Goal: Consume media (video, audio): Consume media (video, audio)

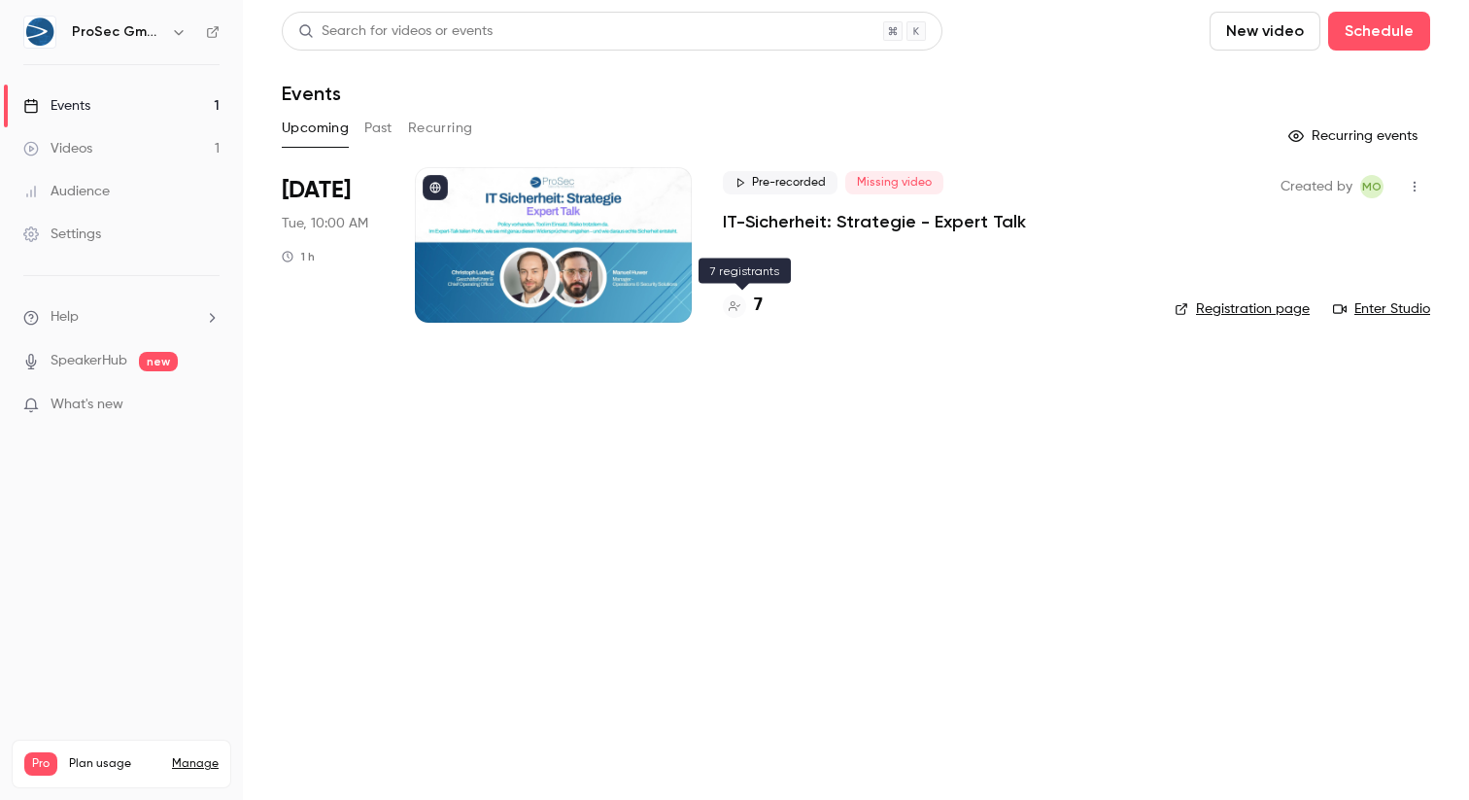
click at [760, 304] on h4 "7" at bounding box center [758, 305] width 9 height 26
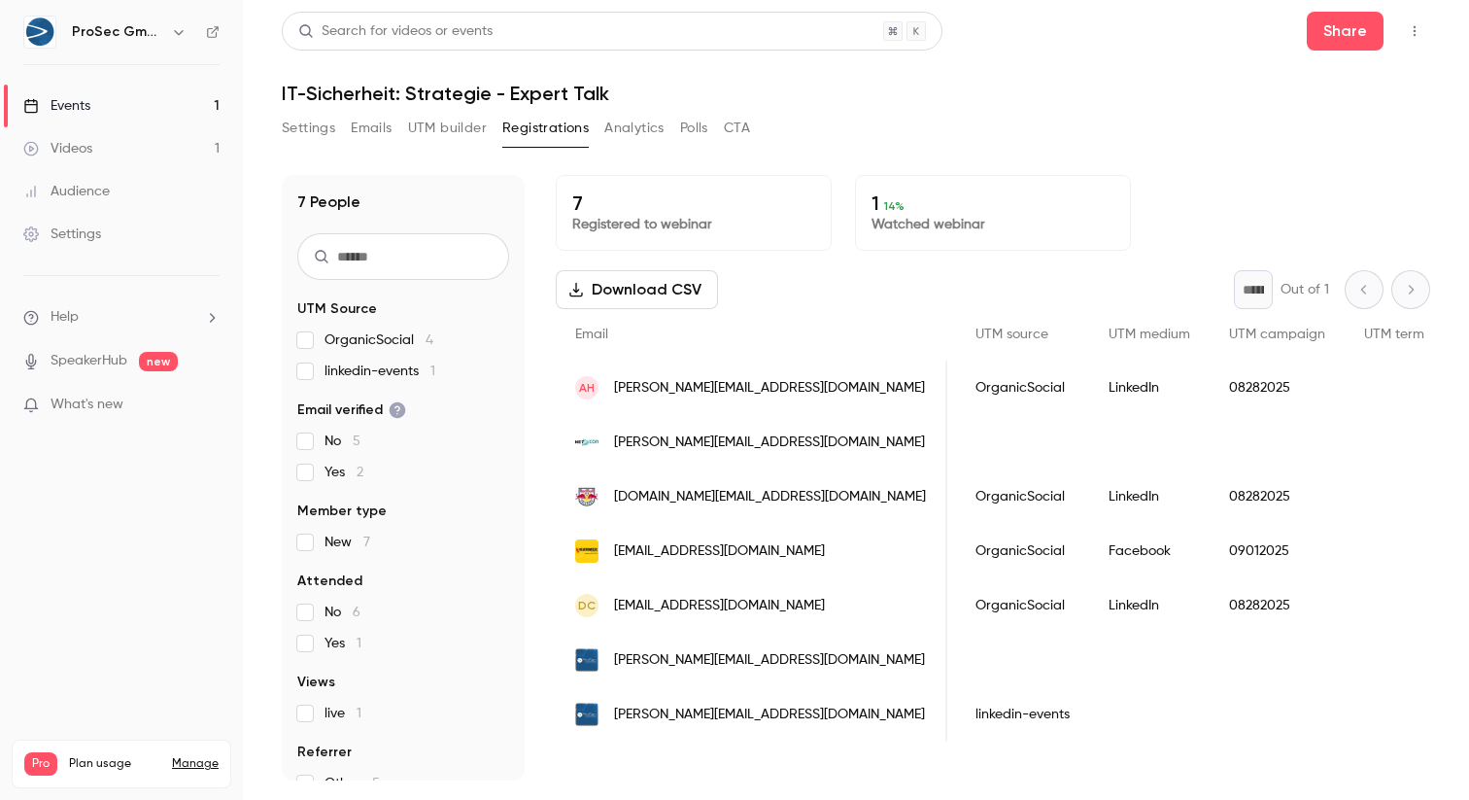
scroll to position [0, 3263]
click at [99, 155] on link "Videos 1" at bounding box center [121, 148] width 243 height 43
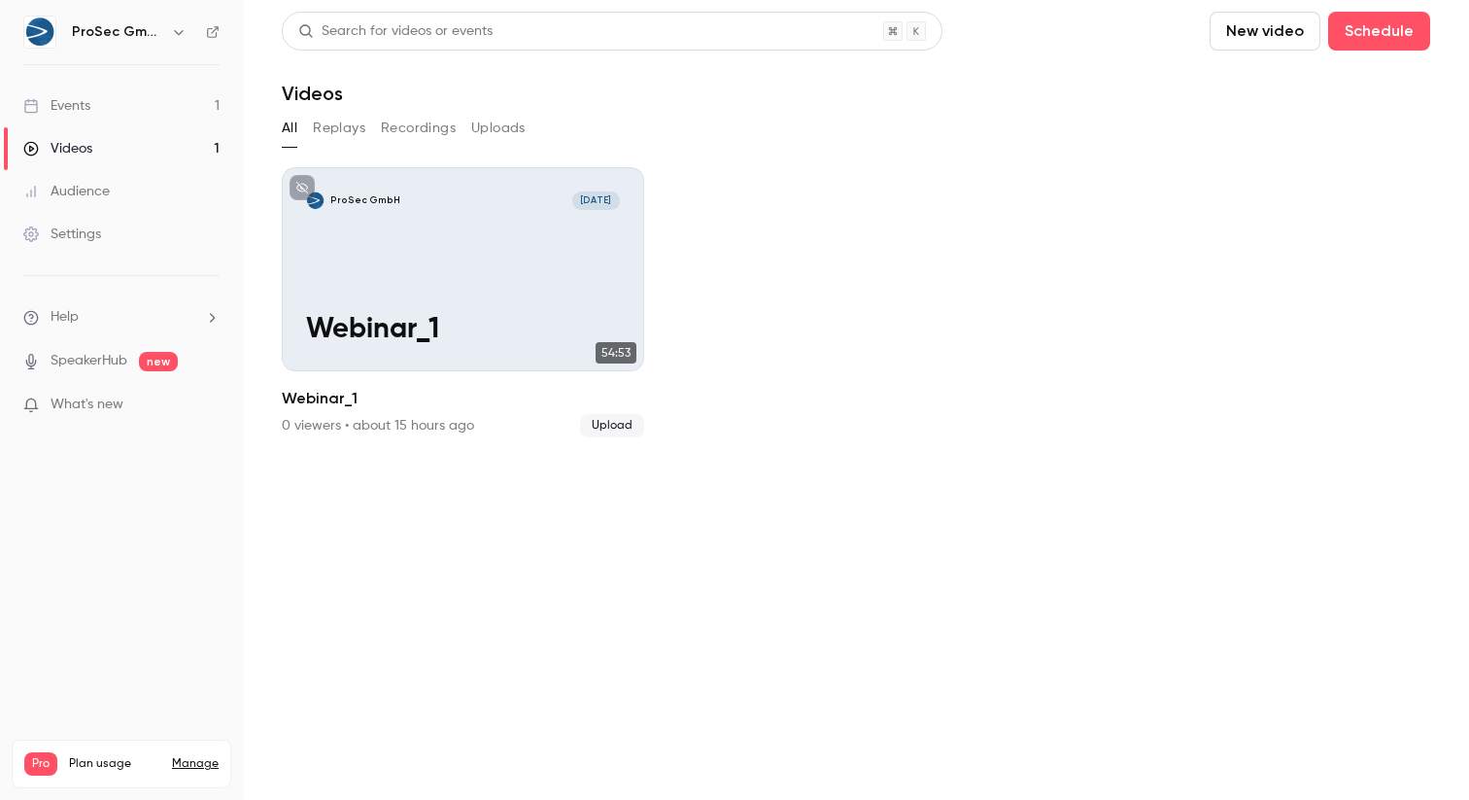
click at [93, 102] on link "Events 1" at bounding box center [121, 106] width 243 height 43
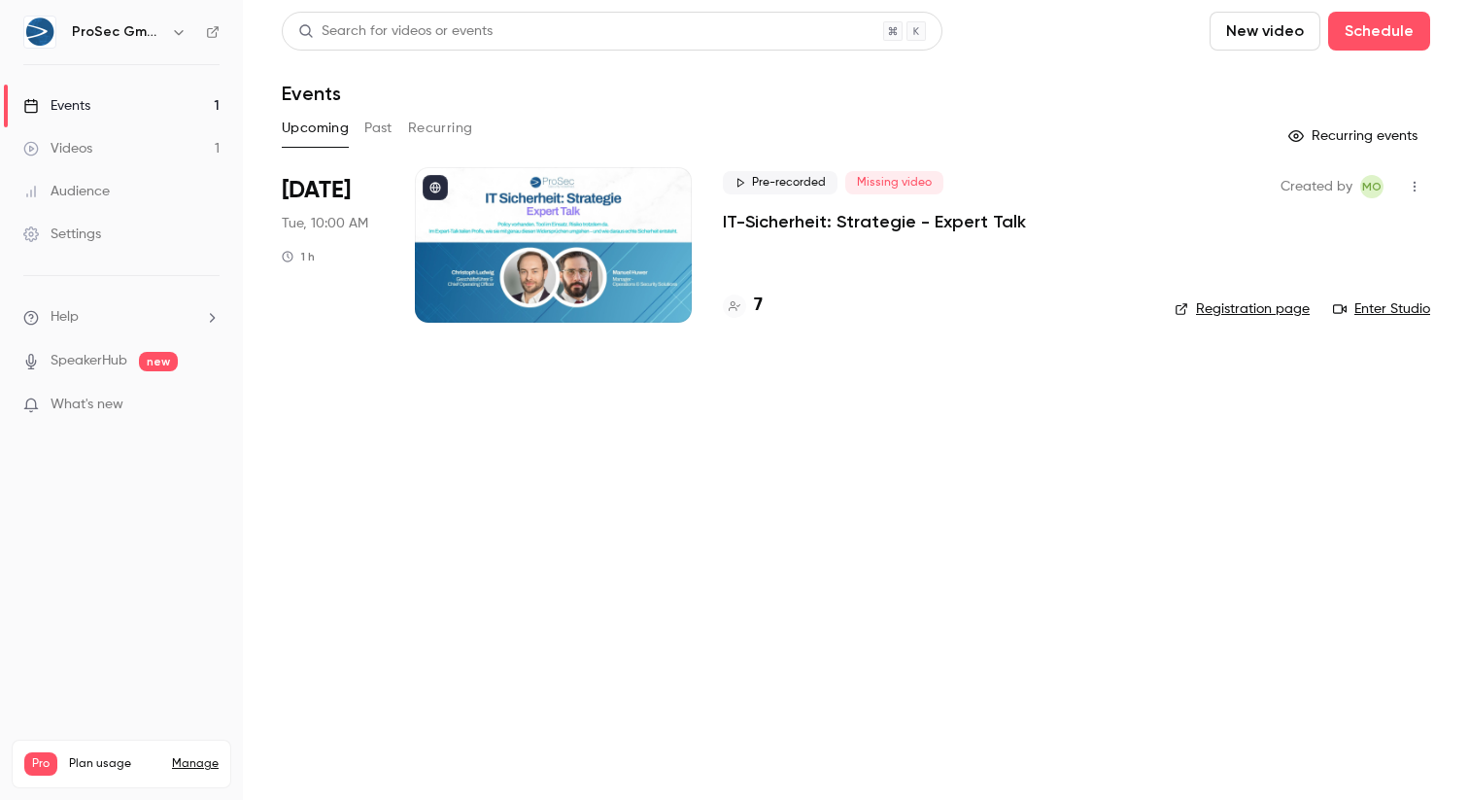
click at [195, 152] on link "Videos 1" at bounding box center [121, 148] width 243 height 43
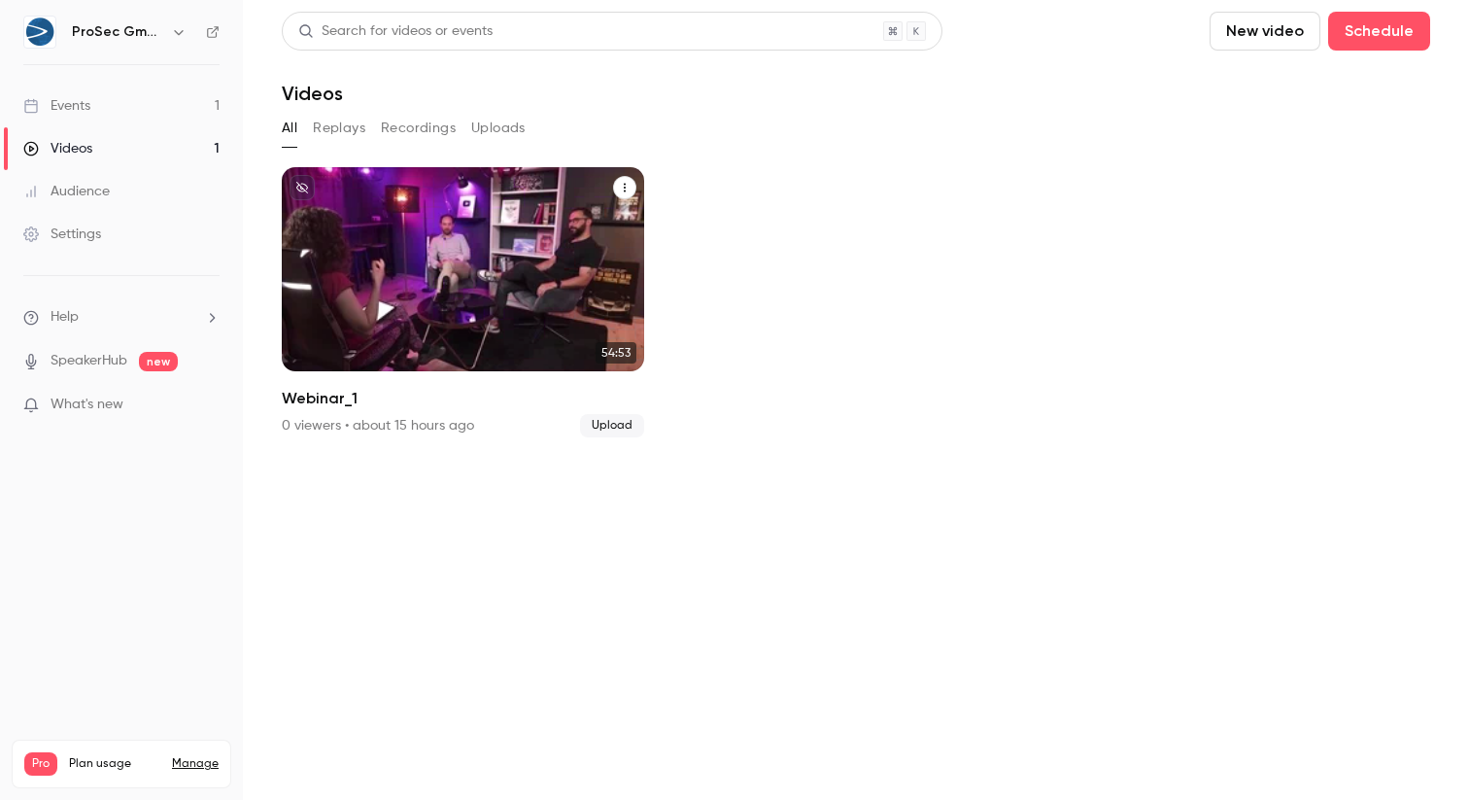
click at [473, 271] on div "ProSec GmbH Sep 2 Webinar_1" at bounding box center [463, 269] width 362 height 204
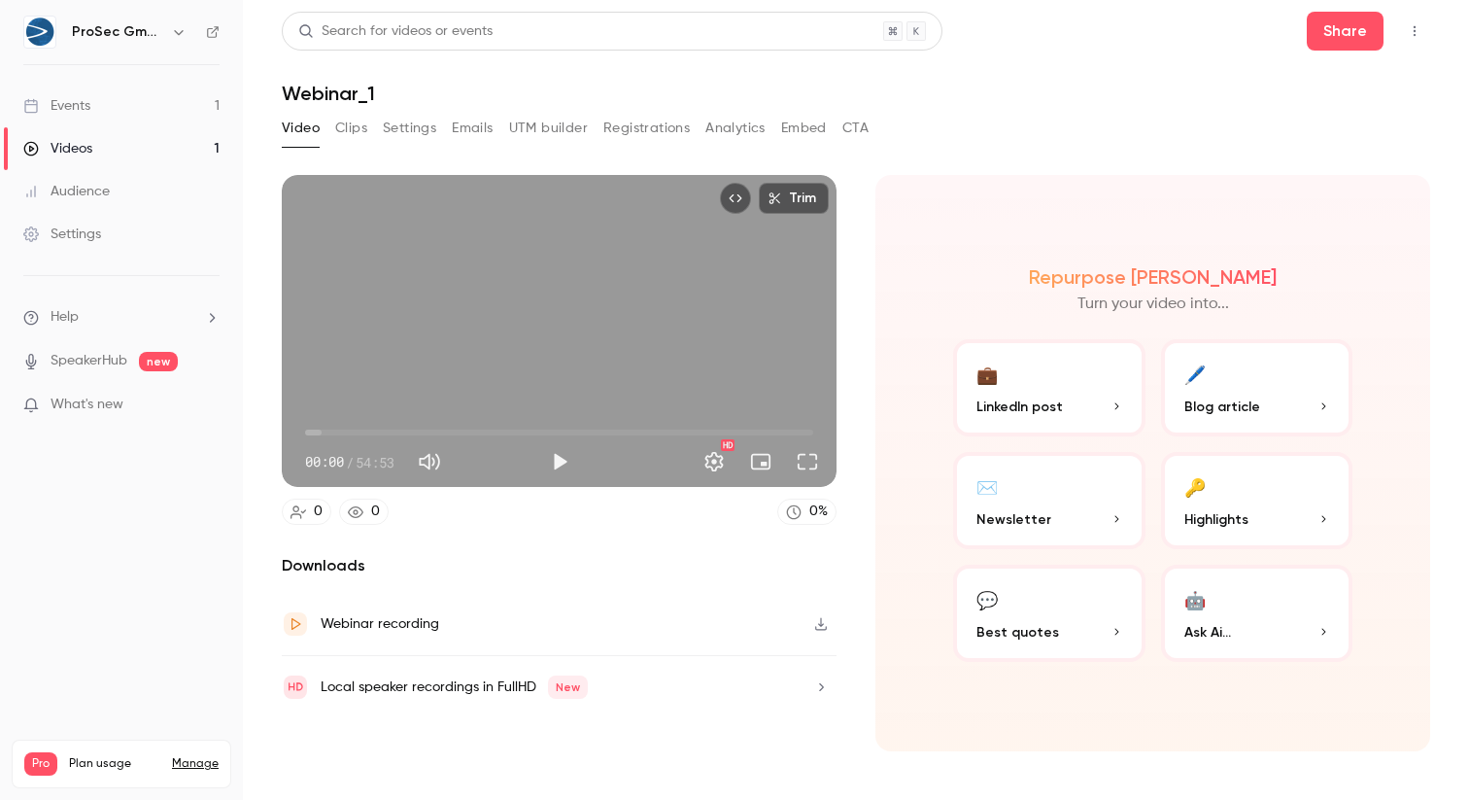
click at [98, 103] on link "Events 1" at bounding box center [121, 106] width 243 height 43
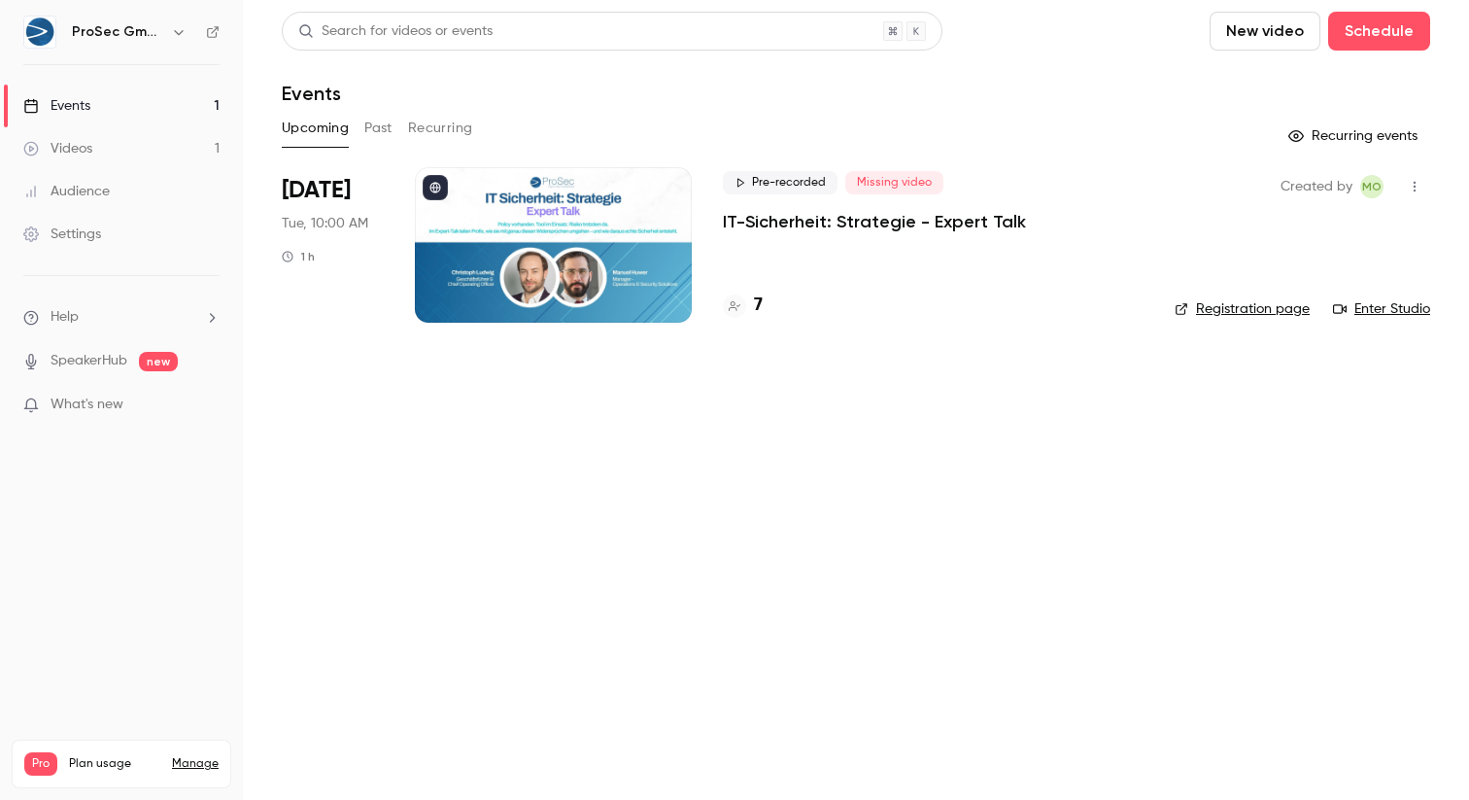
click at [869, 226] on p "IT-Sicherheit: Strategie - Expert Talk" at bounding box center [874, 221] width 303 height 23
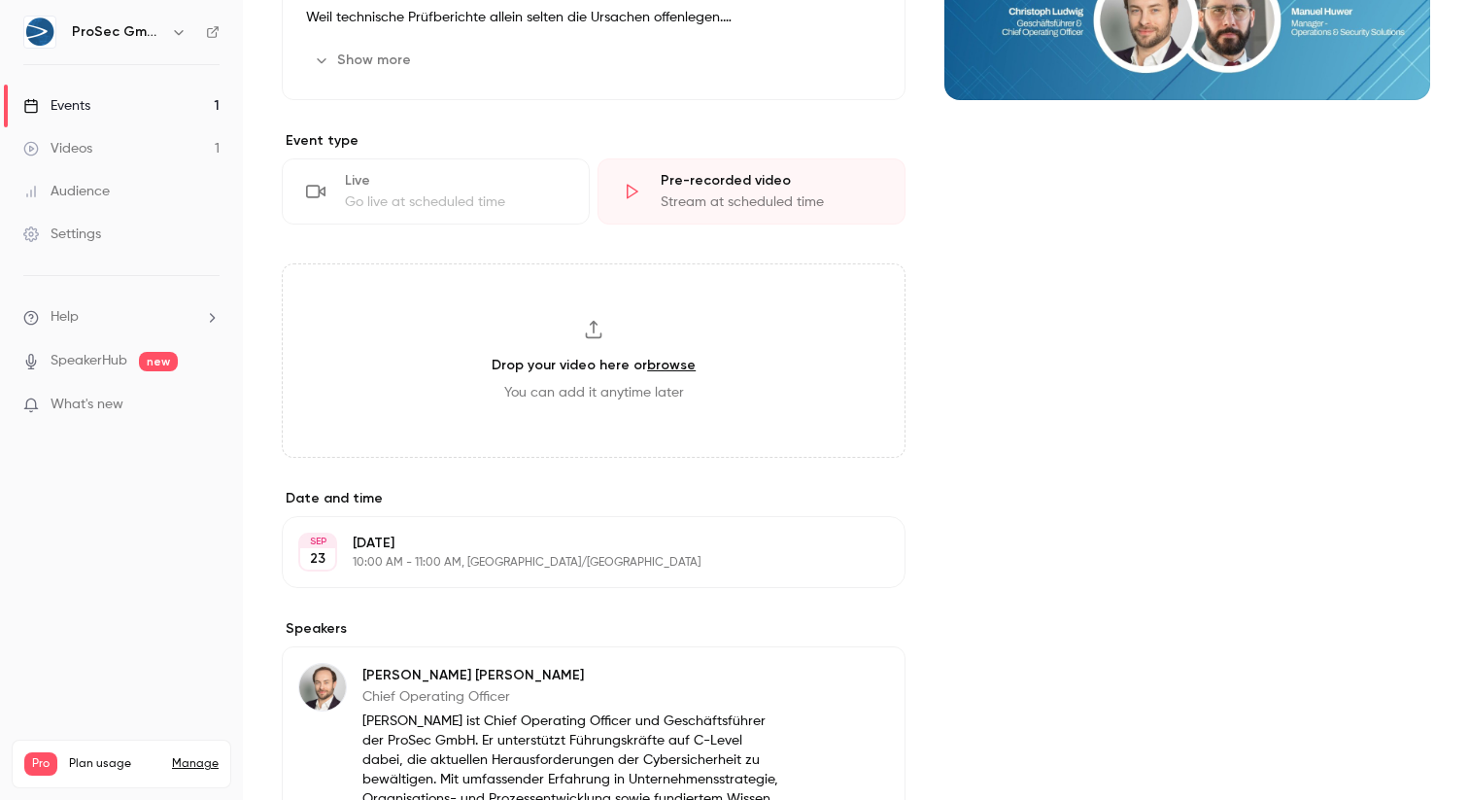
scroll to position [363, 0]
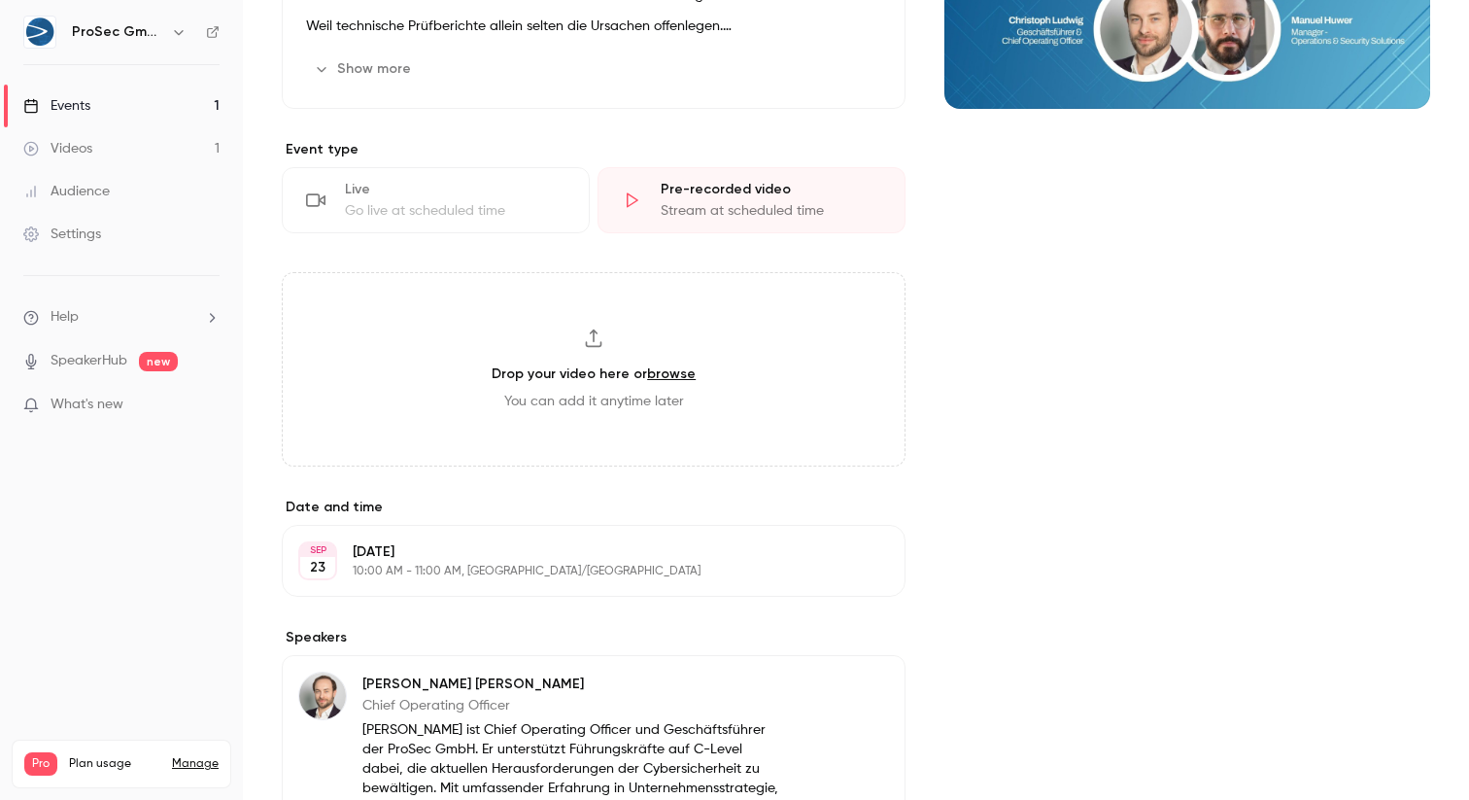
click at [644, 343] on div "Drop your video here or browse You can add it anytime later" at bounding box center [594, 369] width 624 height 194
click at [67, 111] on div "Events" at bounding box center [56, 105] width 67 height 19
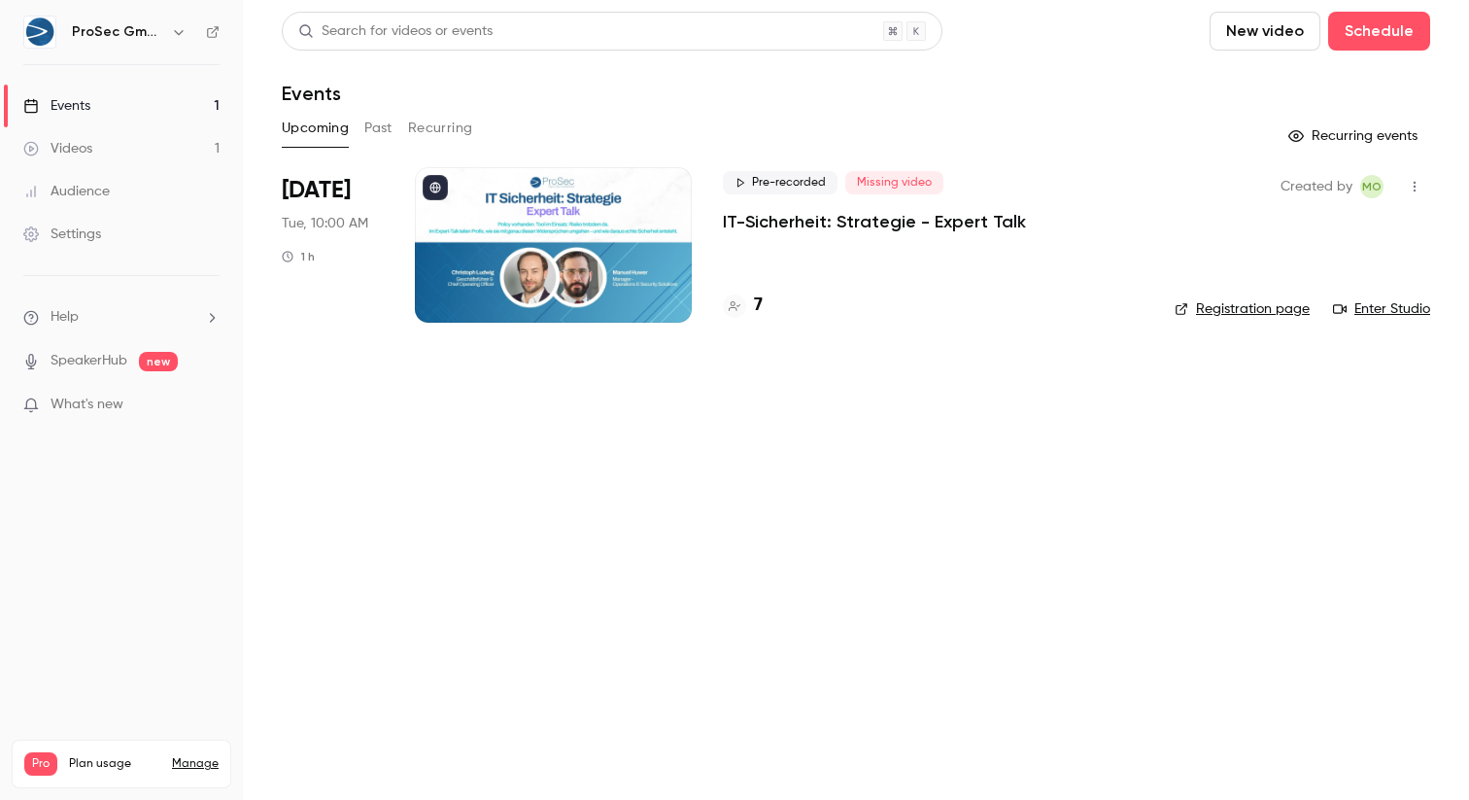
click at [70, 151] on div "Videos" at bounding box center [57, 148] width 69 height 19
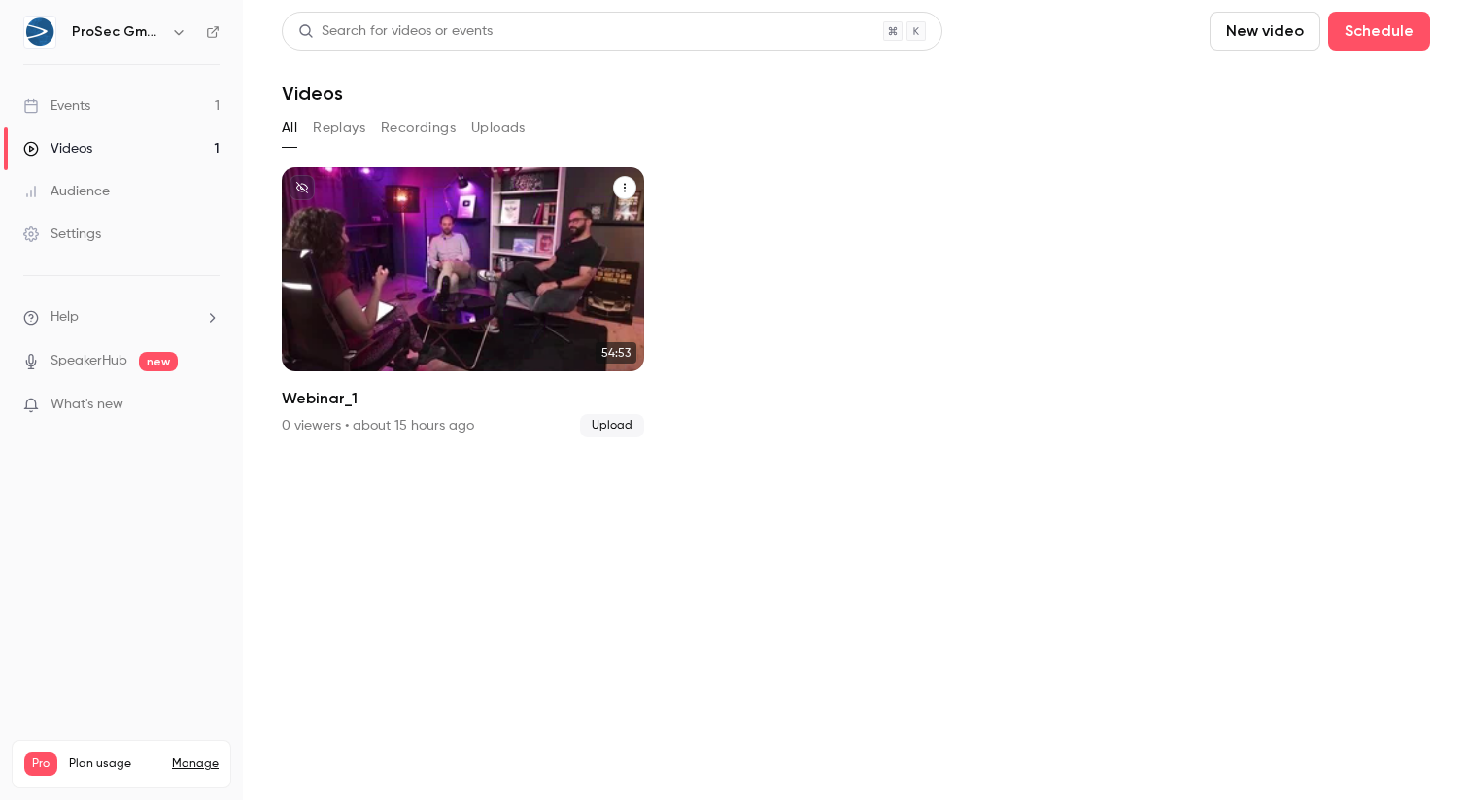
click at [427, 299] on div "ProSec GmbH Sep 2 Webinar_1" at bounding box center [463, 269] width 362 height 204
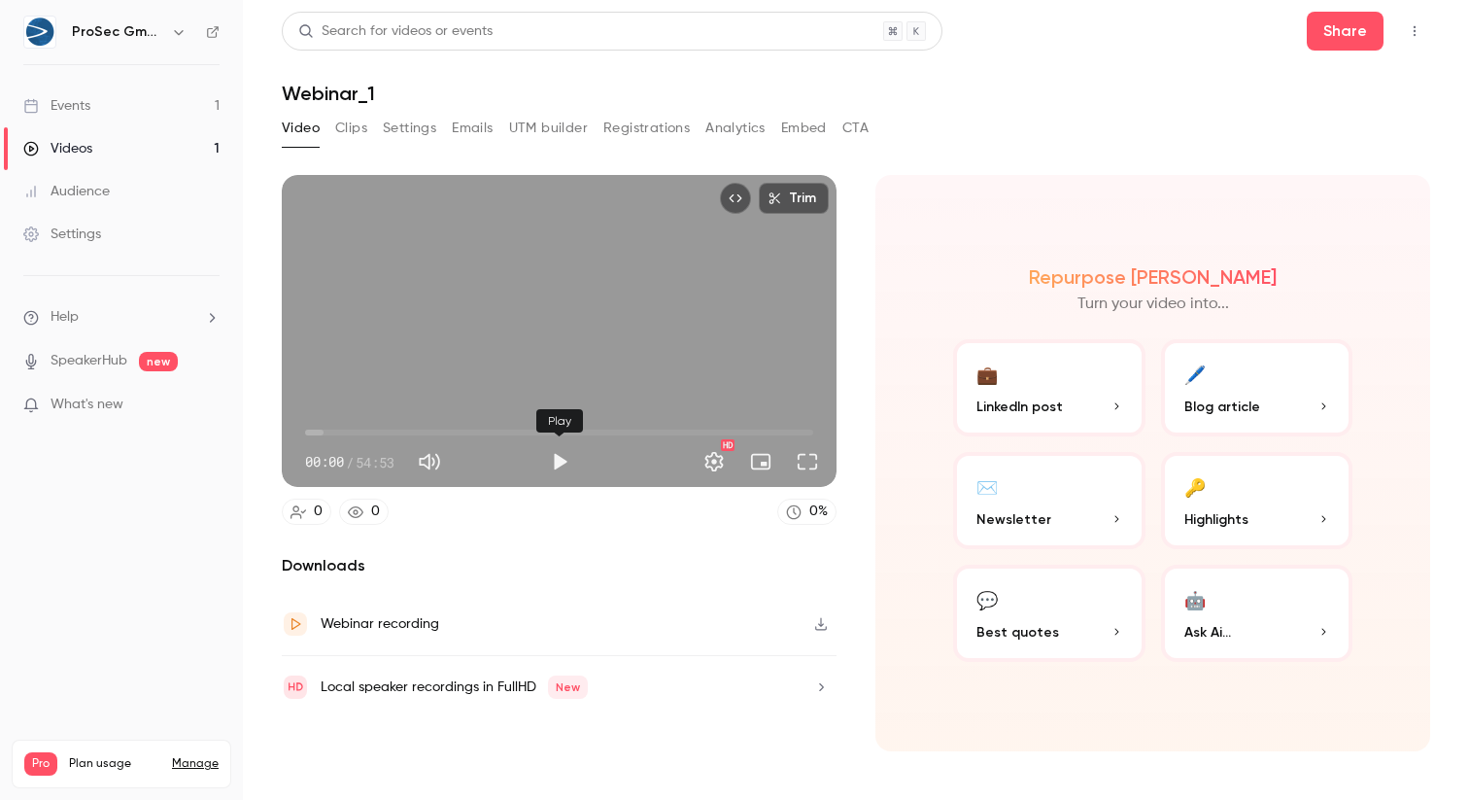
click at [555, 463] on button "Play" at bounding box center [559, 461] width 39 height 39
click at [555, 463] on button "Pause" at bounding box center [559, 461] width 39 height 39
type input "*****"
drag, startPoint x: 382, startPoint y: 427, endPoint x: 443, endPoint y: 430, distance: 61.3
click at [443, 430] on span "14:29" at bounding box center [559, 432] width 508 height 31
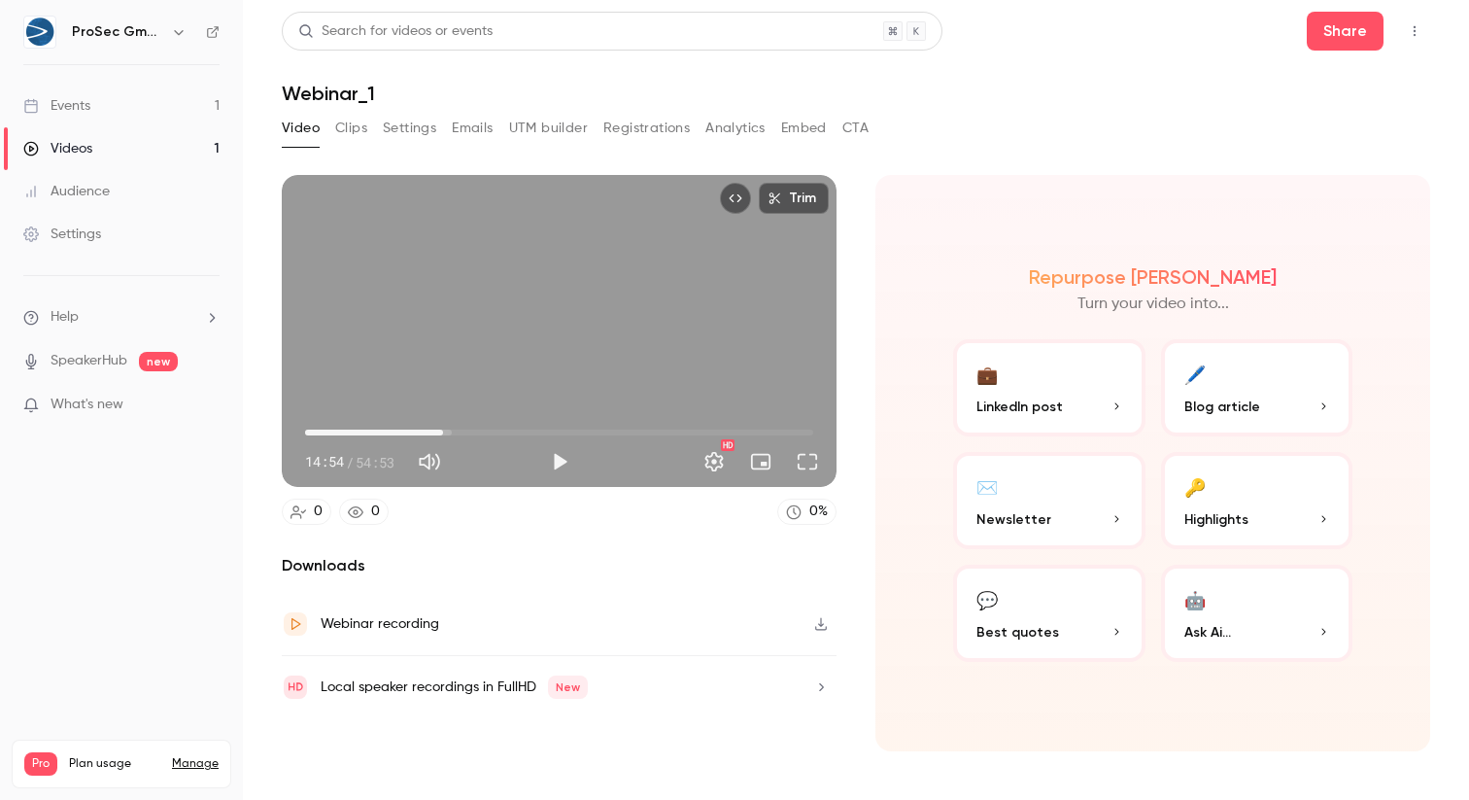
click at [85, 108] on div "Events" at bounding box center [56, 105] width 67 height 19
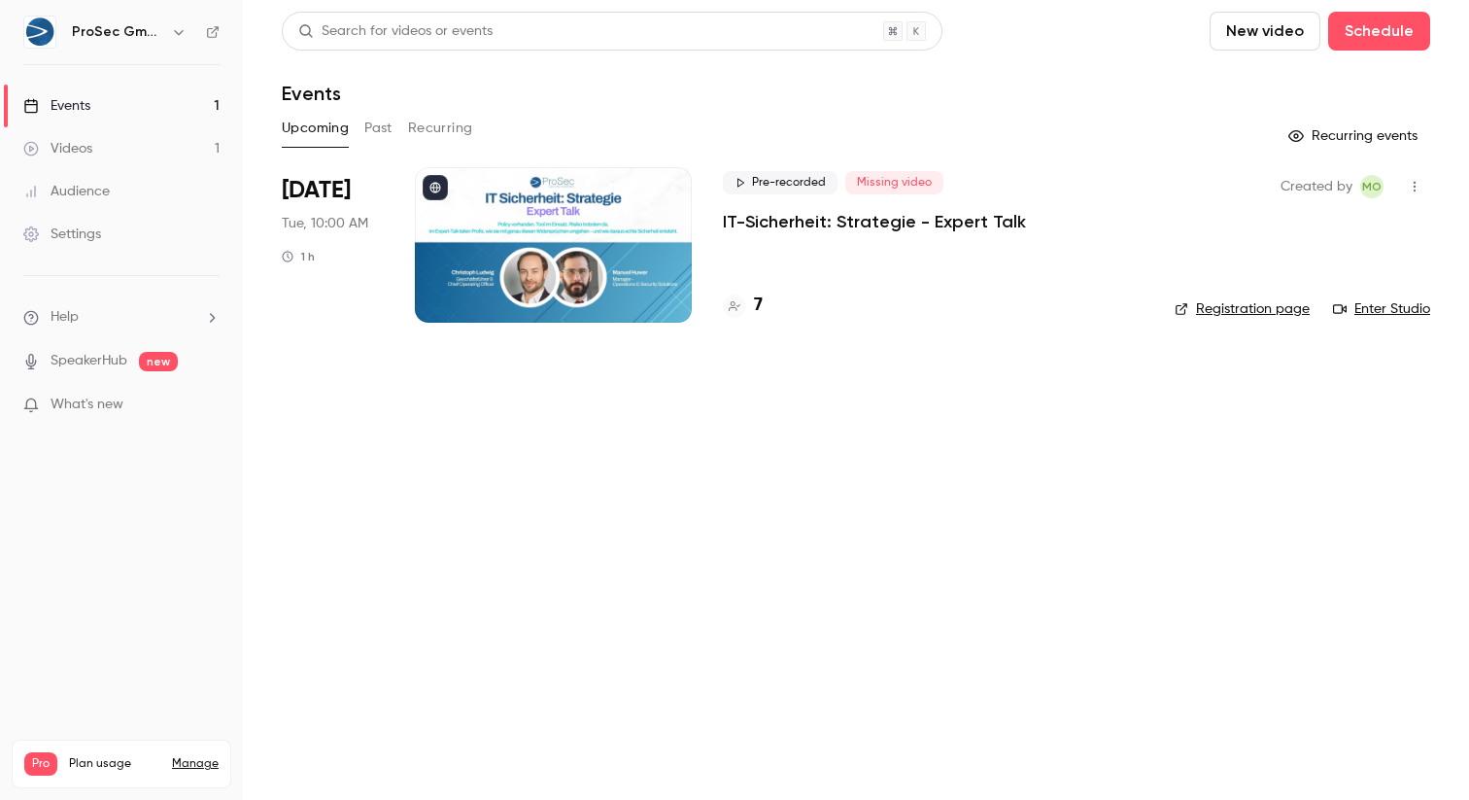
click at [64, 149] on div "Videos" at bounding box center [57, 148] width 69 height 19
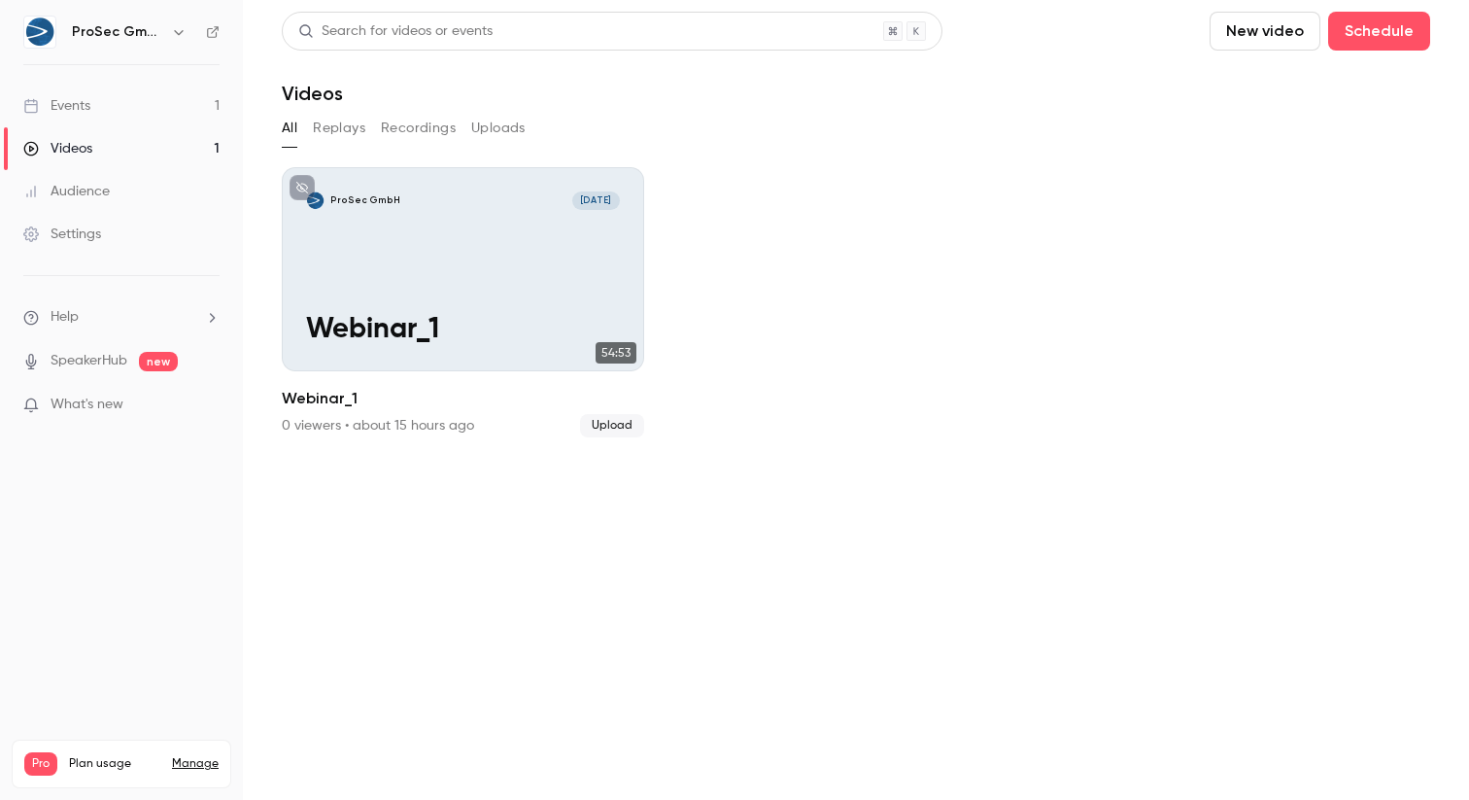
click at [80, 106] on div "Events" at bounding box center [56, 105] width 67 height 19
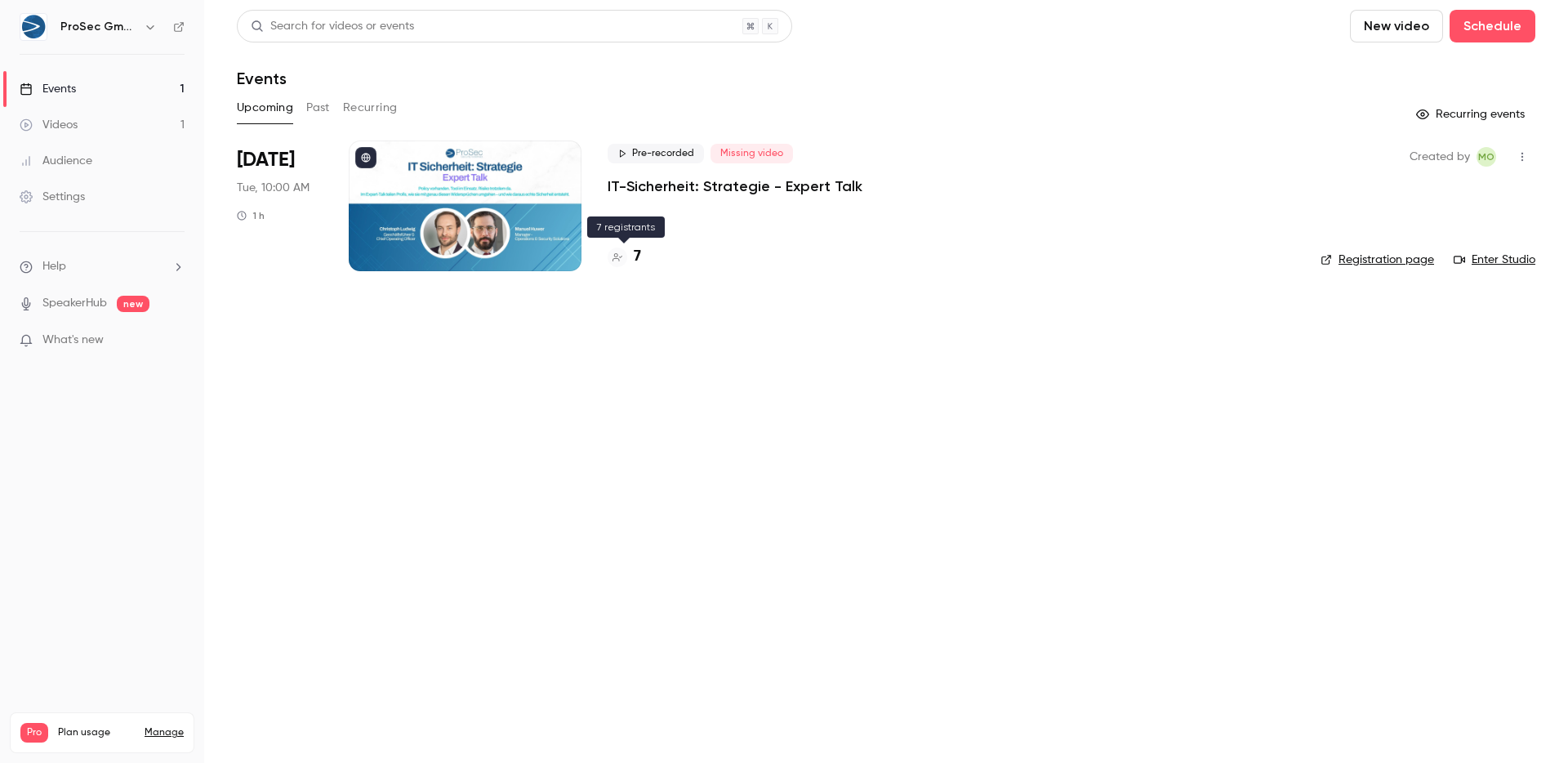
click at [638, 260] on h4 "7" at bounding box center [637, 256] width 8 height 22
click at [634, 254] on h4 "7" at bounding box center [637, 256] width 8 height 22
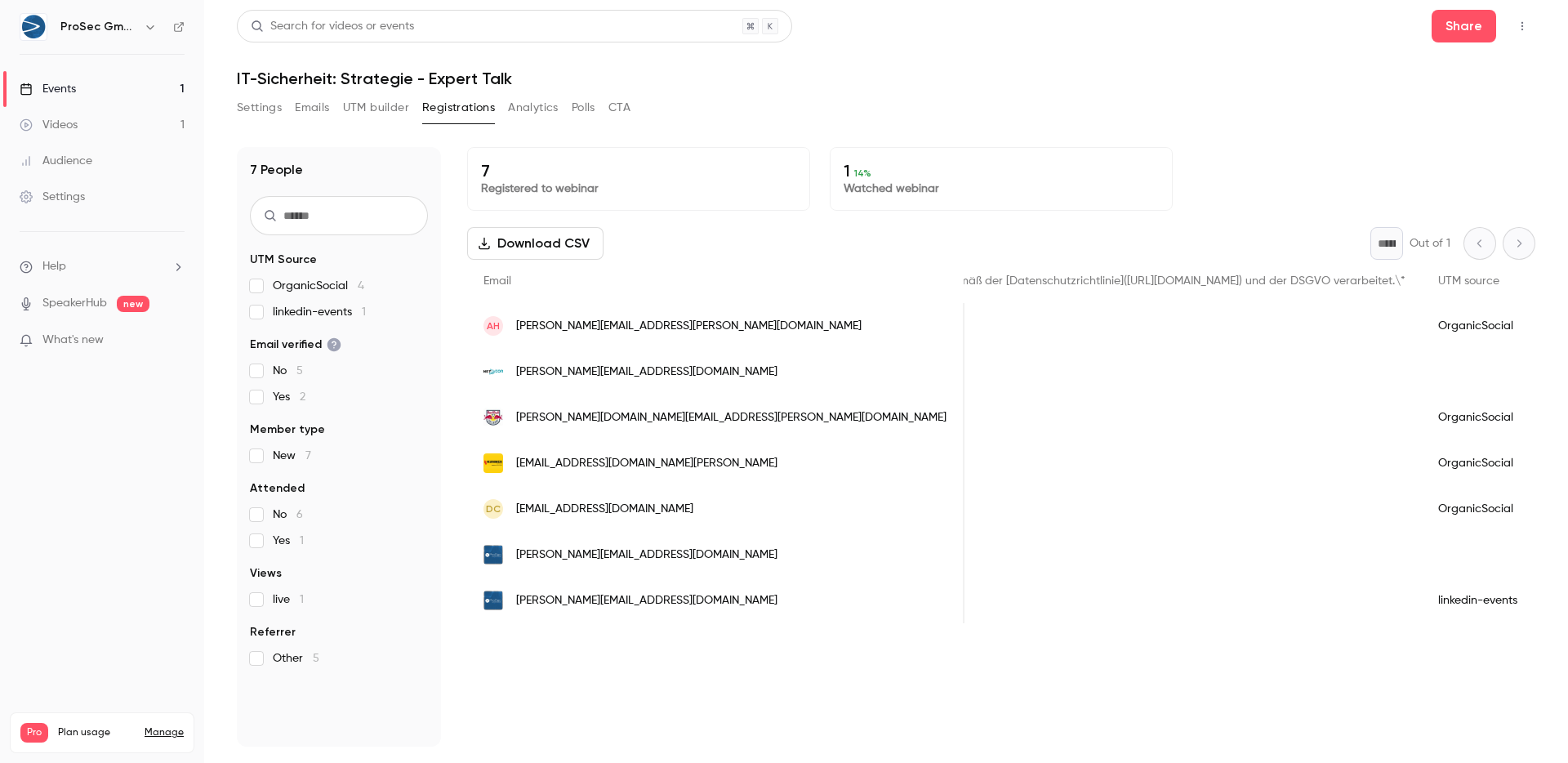
scroll to position [0, 2703]
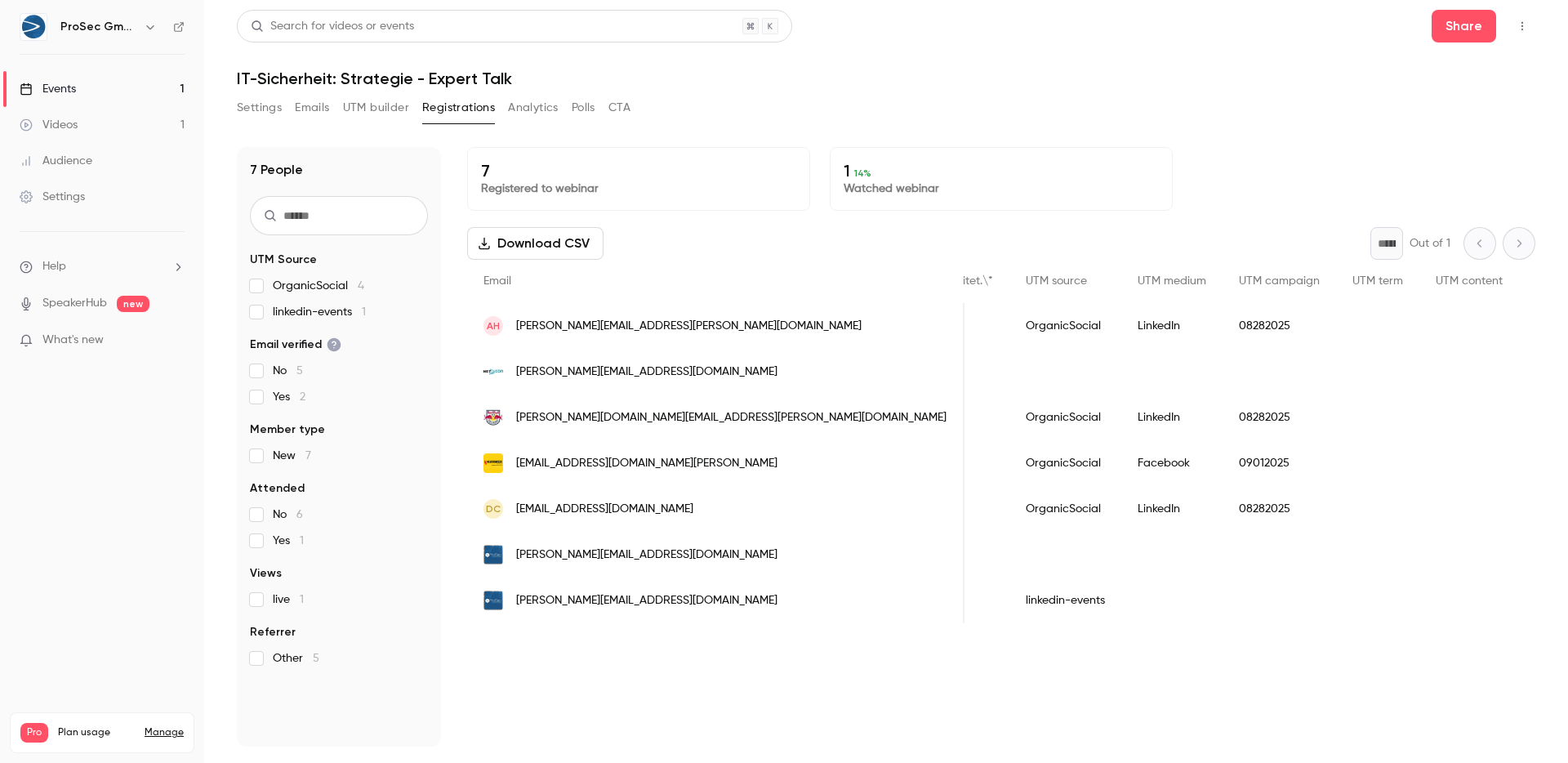
click at [542, 555] on span "m.iftikhar@prosec-networks.com" at bounding box center [646, 555] width 261 height 17
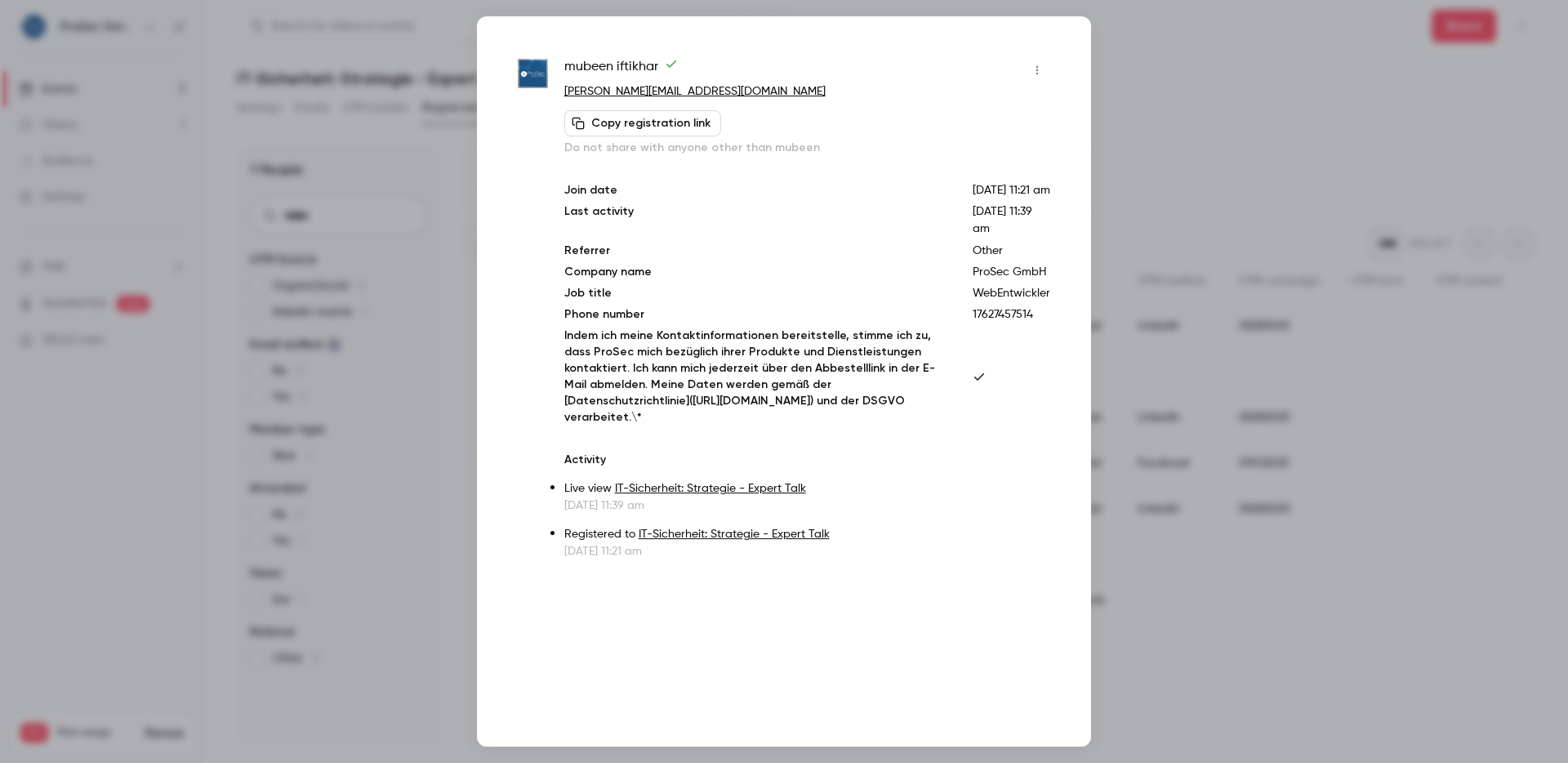
click at [1038, 70] on icon "button" at bounding box center [1037, 71] width 13 height 12
click at [982, 150] on div "Remove registration" at bounding box center [974, 154] width 124 height 16
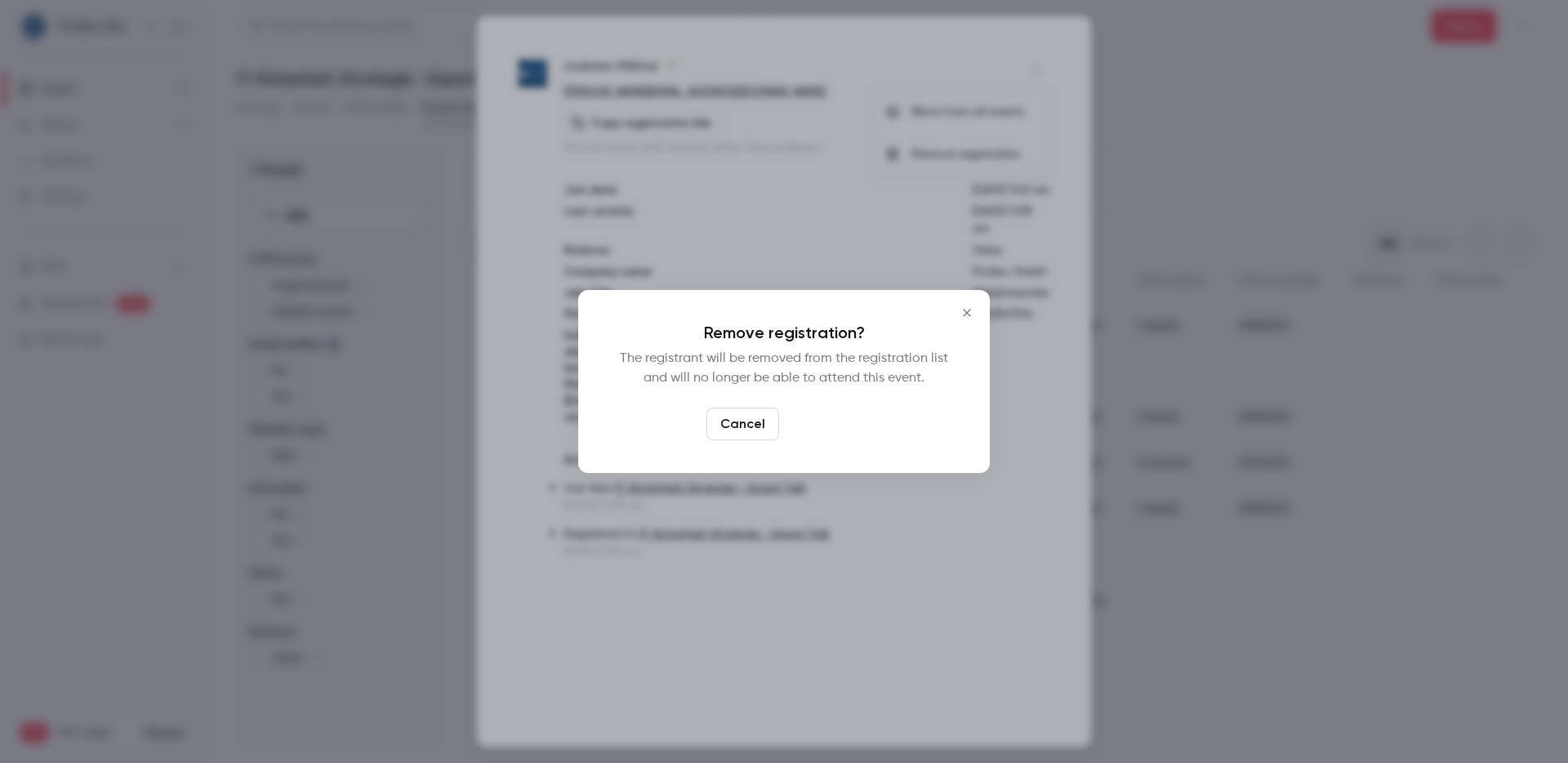
click at [827, 424] on button "Confirm" at bounding box center [823, 424] width 76 height 33
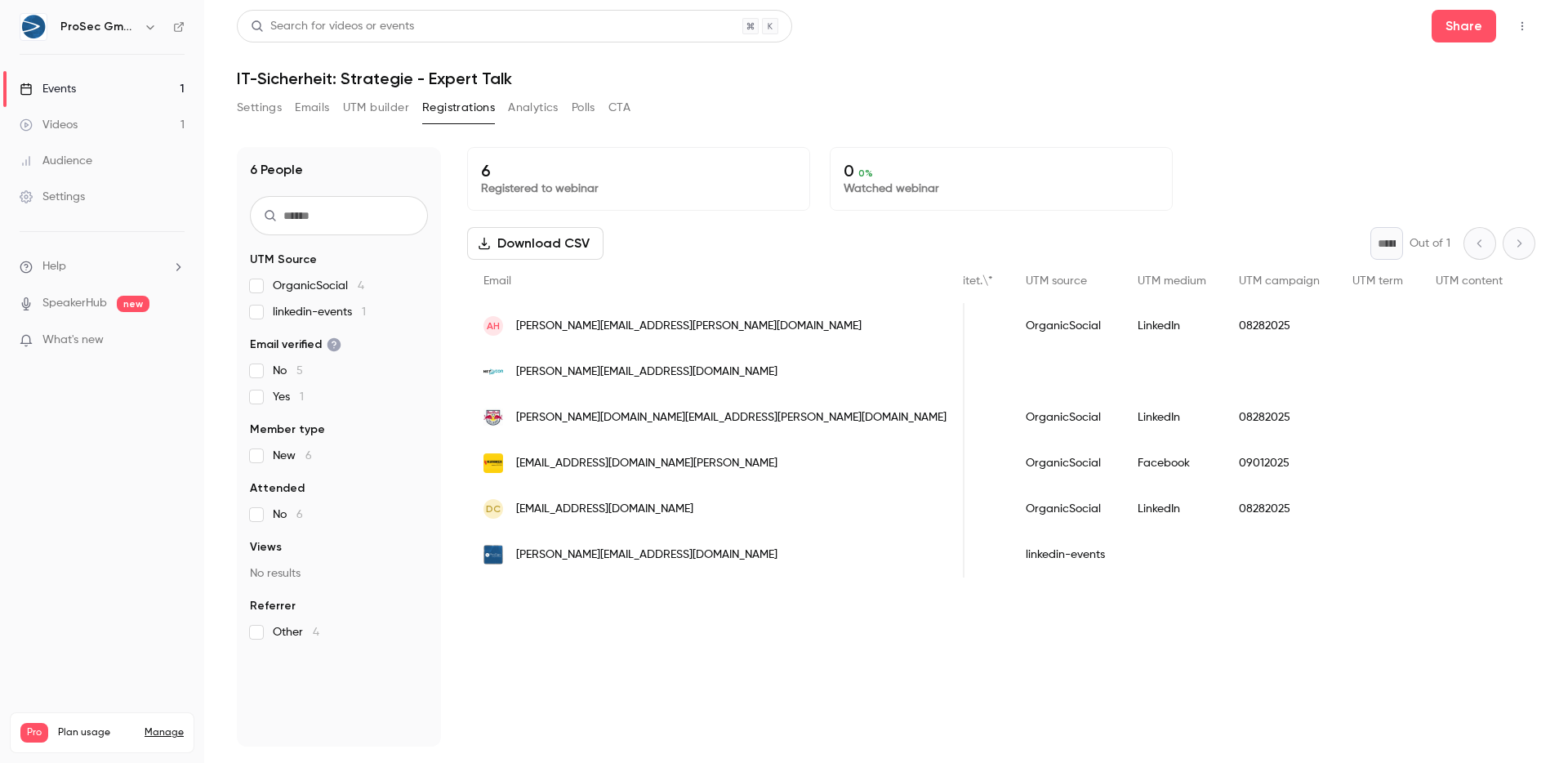
click at [481, 554] on div "m.eisermann@prosec-networks.com" at bounding box center [716, 555] width 497 height 45
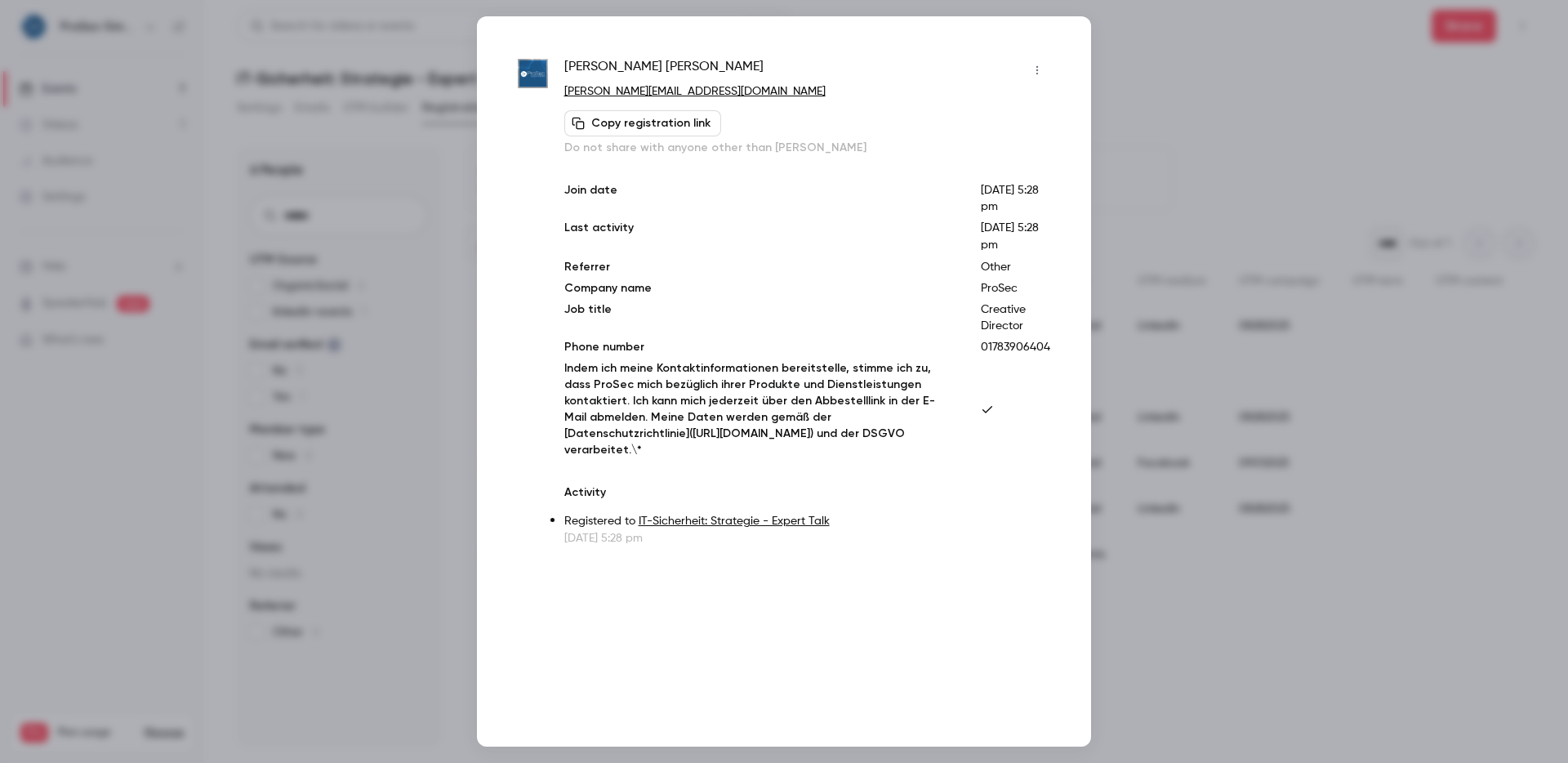
click at [1040, 67] on icon "button" at bounding box center [1037, 71] width 13 height 12
click at [997, 150] on div "Remove registration" at bounding box center [974, 154] width 124 height 16
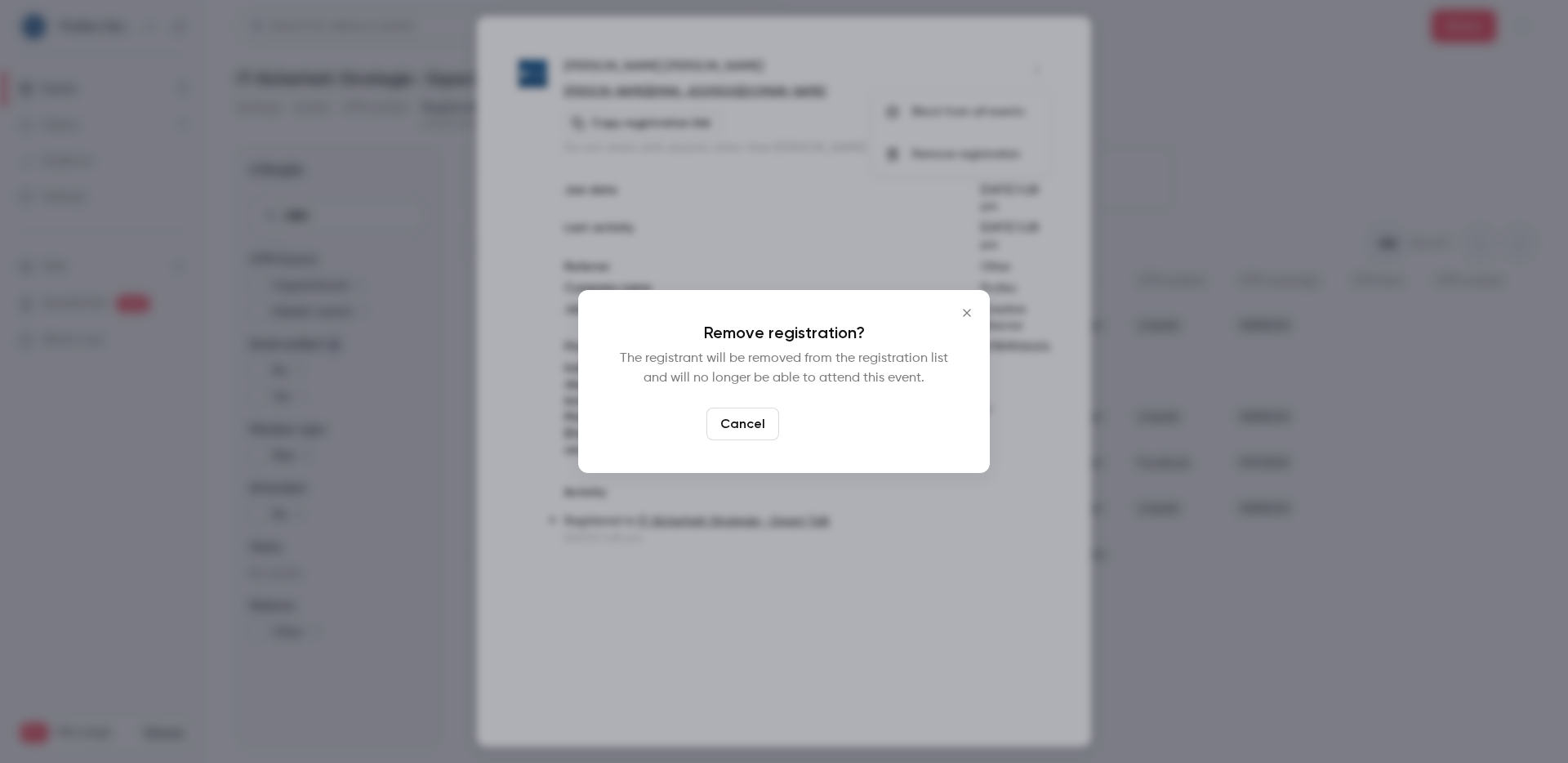
click at [834, 417] on button "Confirm" at bounding box center [823, 424] width 76 height 33
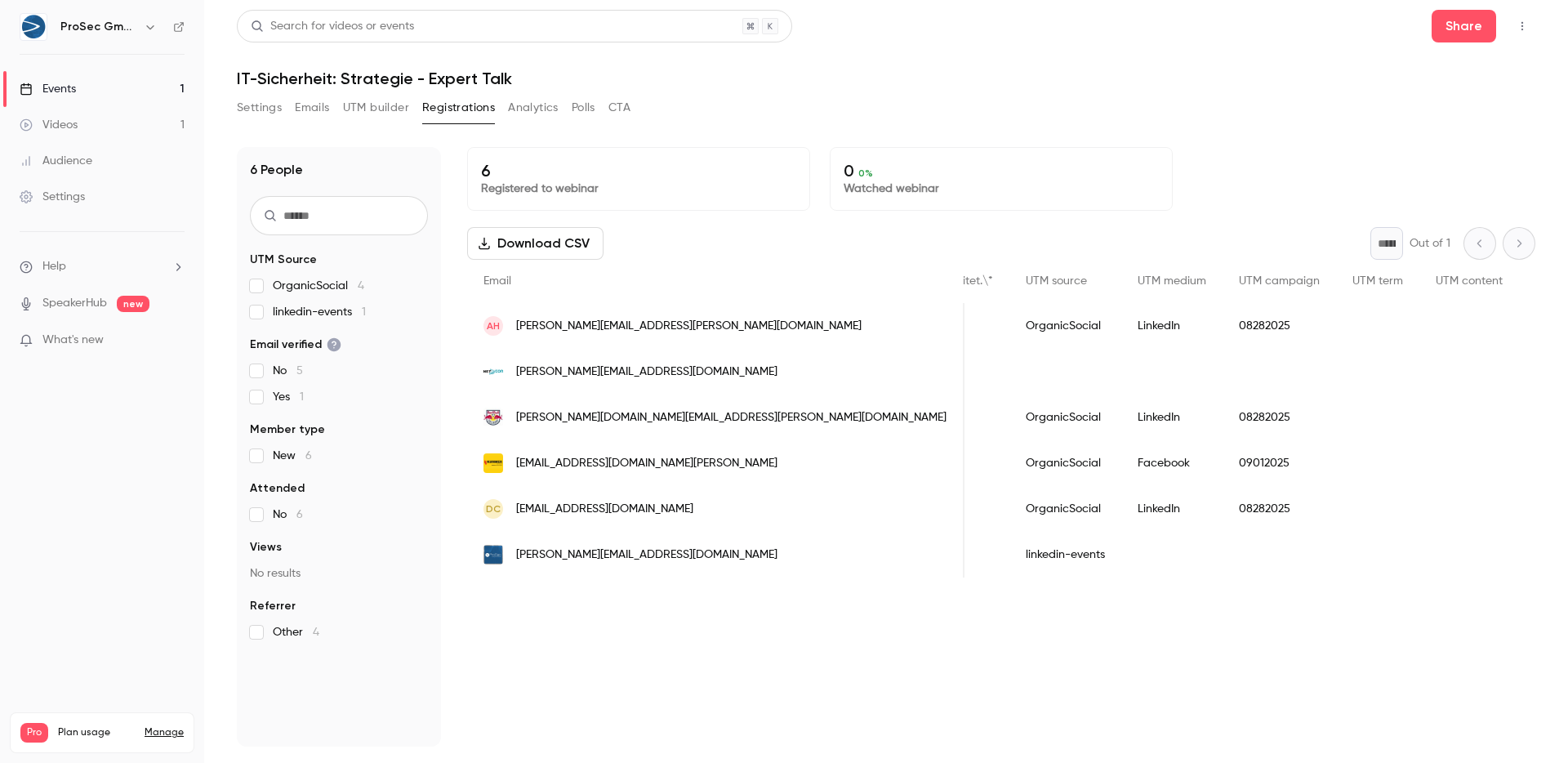
scroll to position [0, 2688]
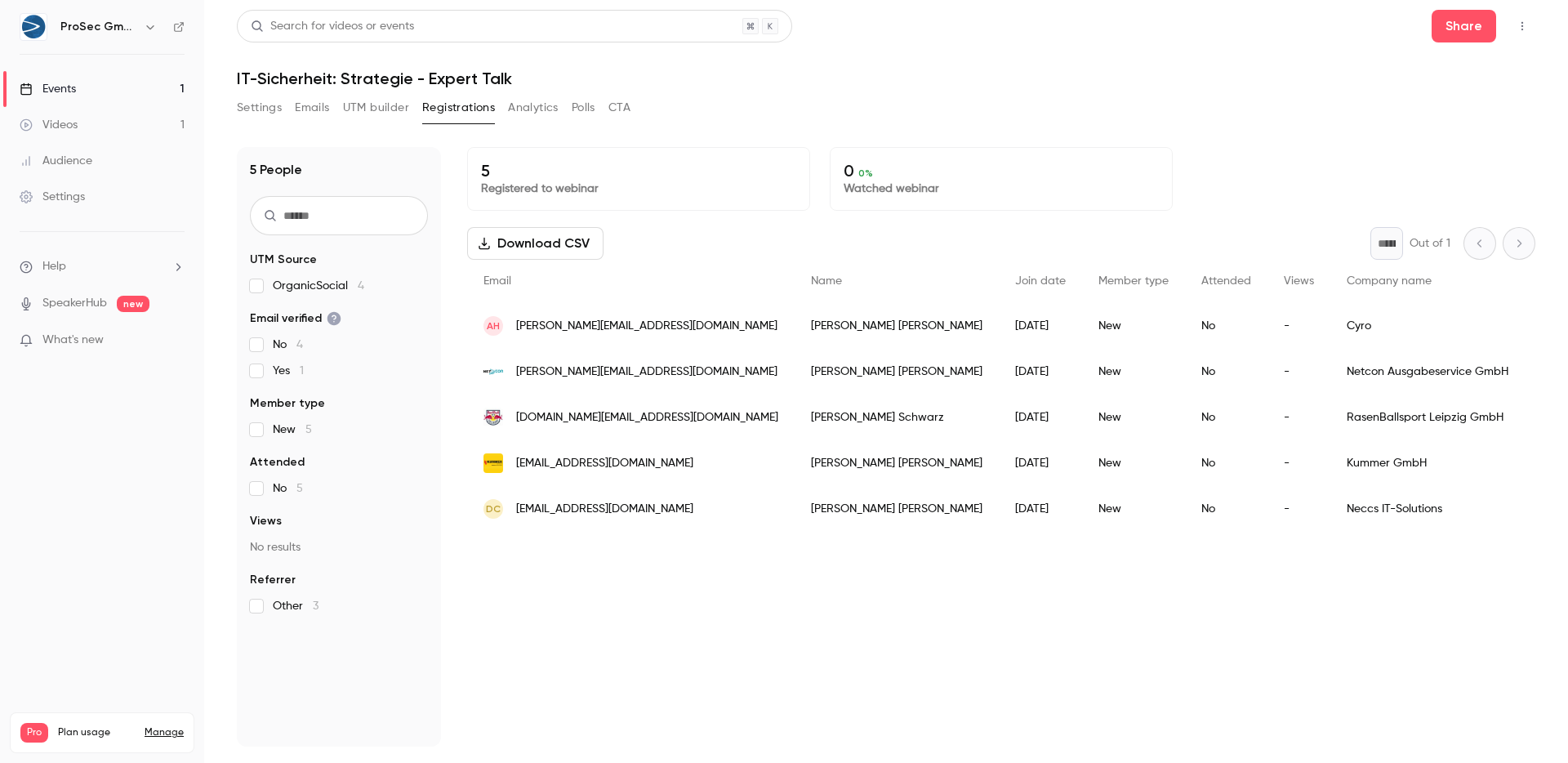
click at [267, 109] on button "Settings" at bounding box center [259, 108] width 45 height 26
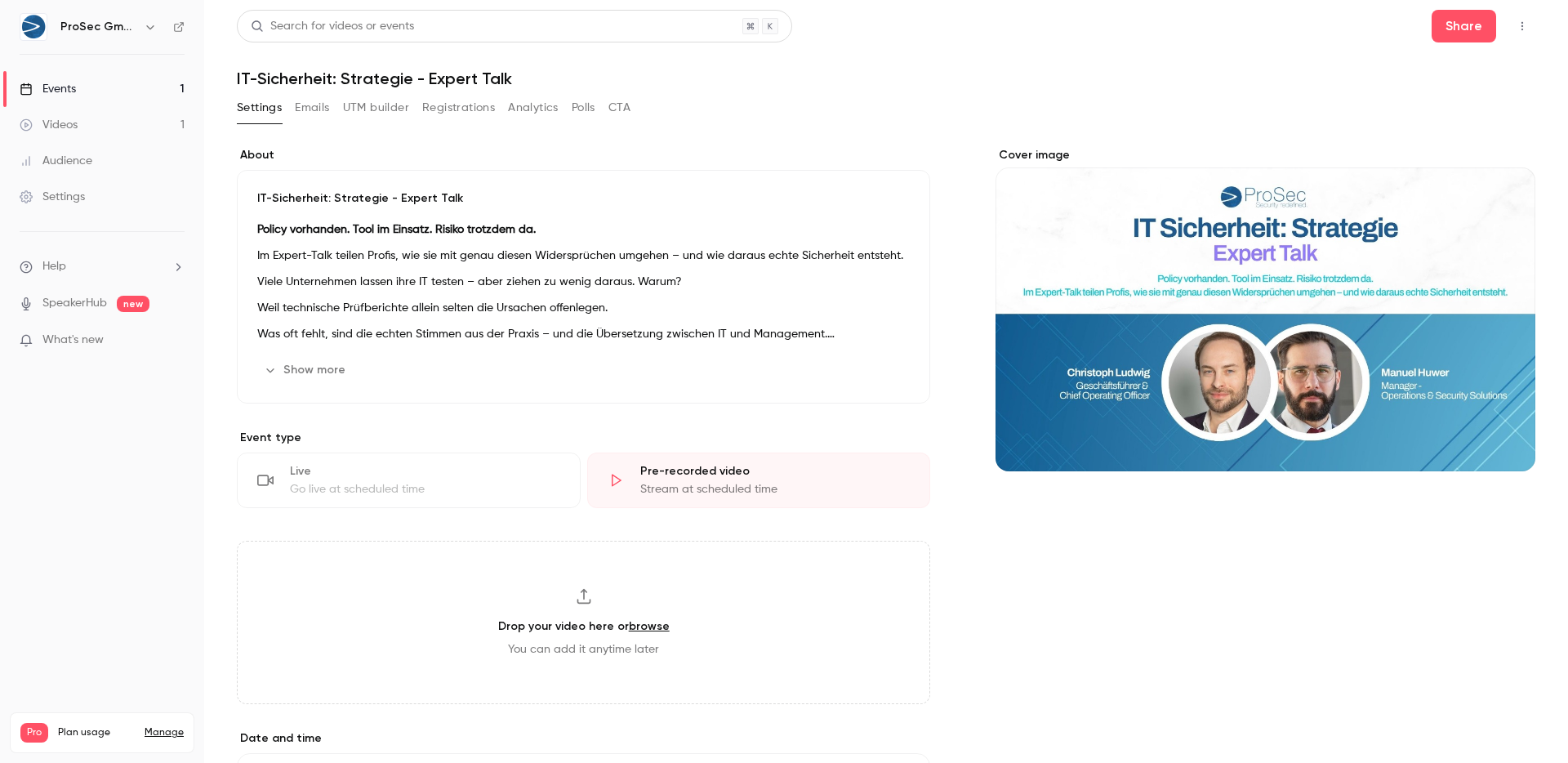
click at [311, 106] on button "Emails" at bounding box center [312, 108] width 34 height 26
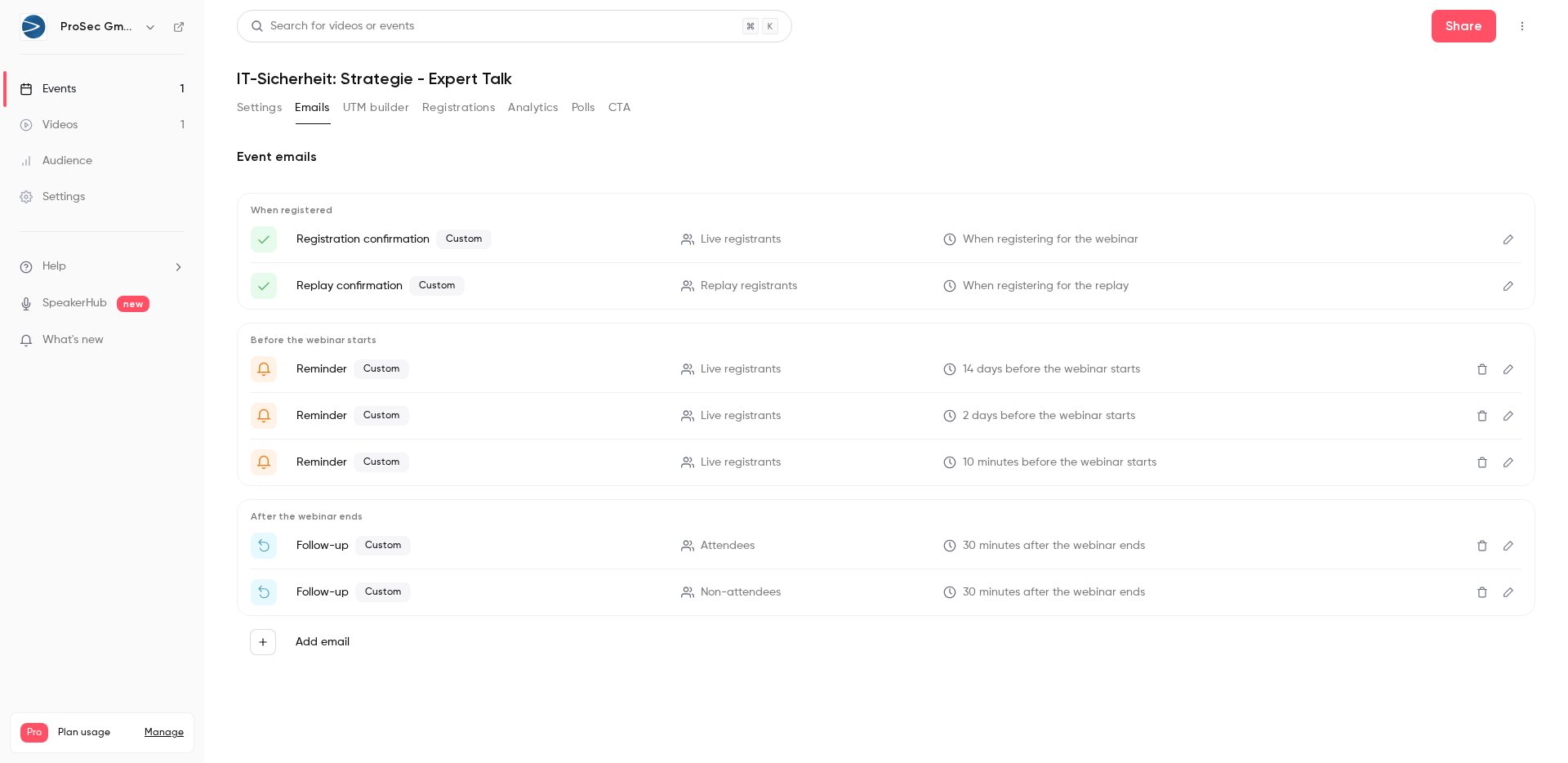
click at [463, 110] on button "Registrations" at bounding box center [458, 108] width 72 height 26
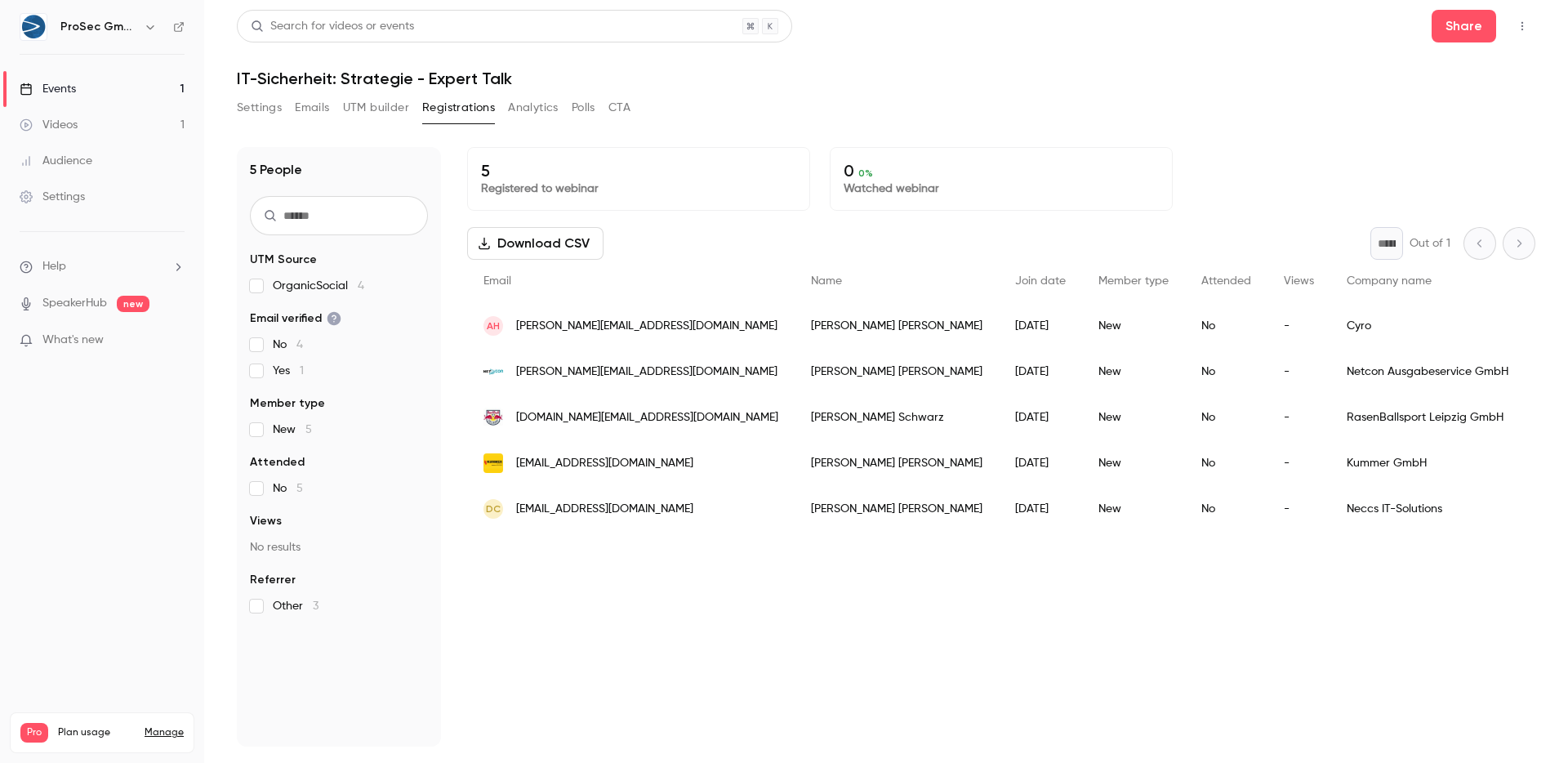
click at [72, 114] on link "Videos 1" at bounding box center [102, 124] width 204 height 36
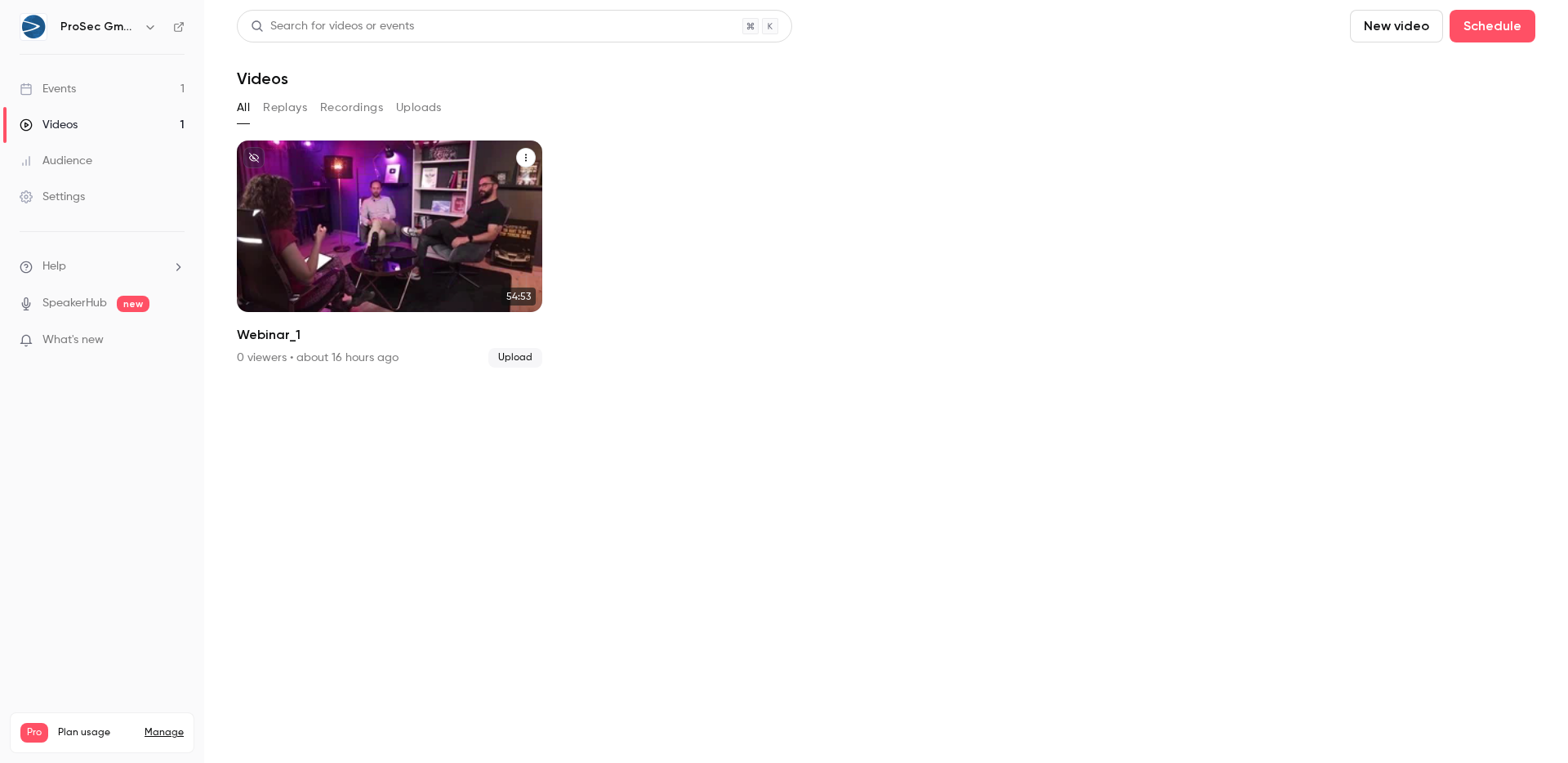
click at [386, 222] on div "ProSec GmbH Sep 2 Webinar_1" at bounding box center [389, 226] width 305 height 171
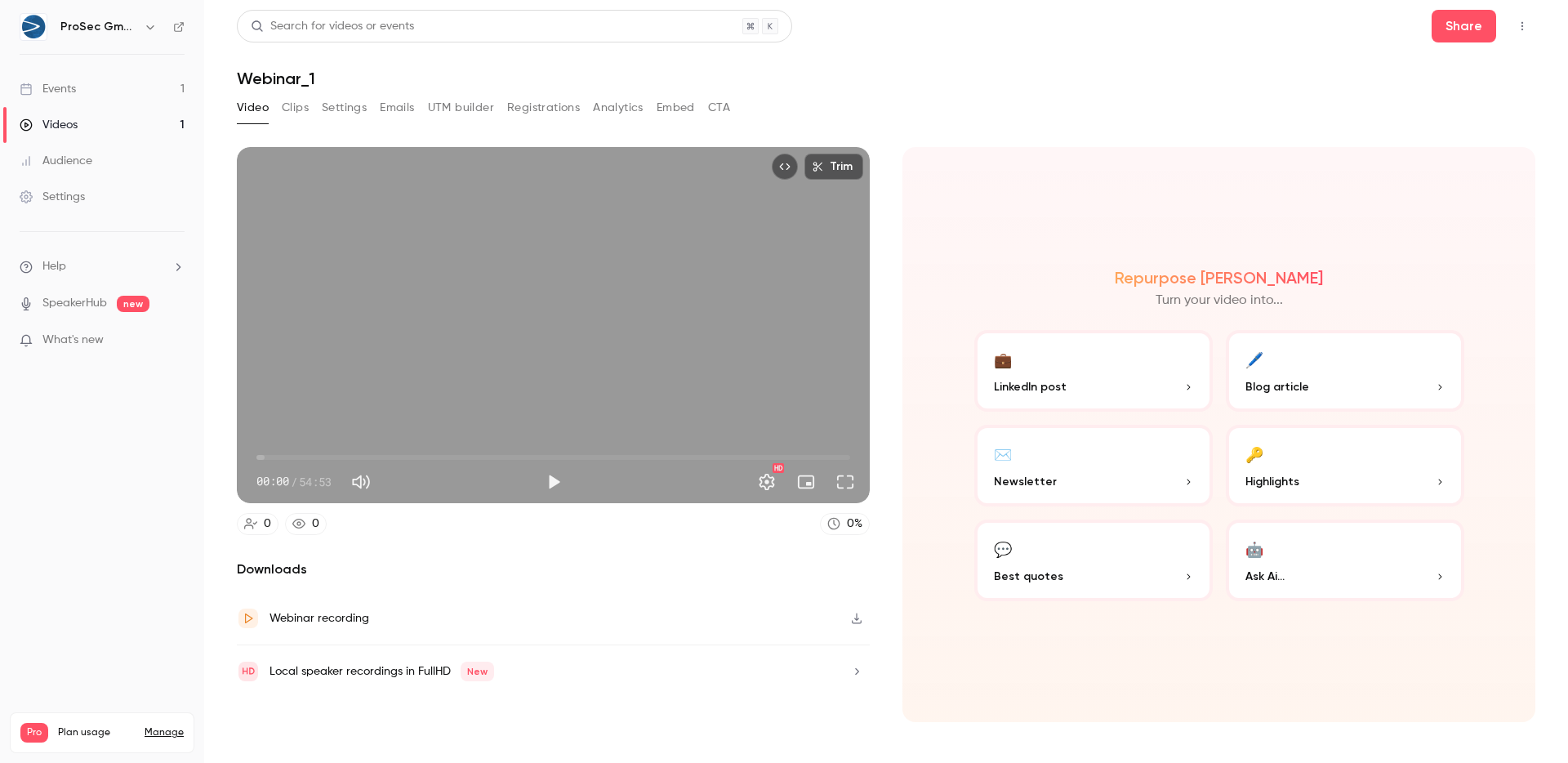
click at [292, 458] on span "00:00" at bounding box center [553, 457] width 593 height 26
click at [318, 456] on span "03:19" at bounding box center [553, 457] width 593 height 26
click at [353, 456] on span "05:39" at bounding box center [553, 457] width 593 height 26
click at [418, 455] on span "08:54" at bounding box center [553, 457] width 593 height 26
drag, startPoint x: 429, startPoint y: 454, endPoint x: 497, endPoint y: 456, distance: 68.0
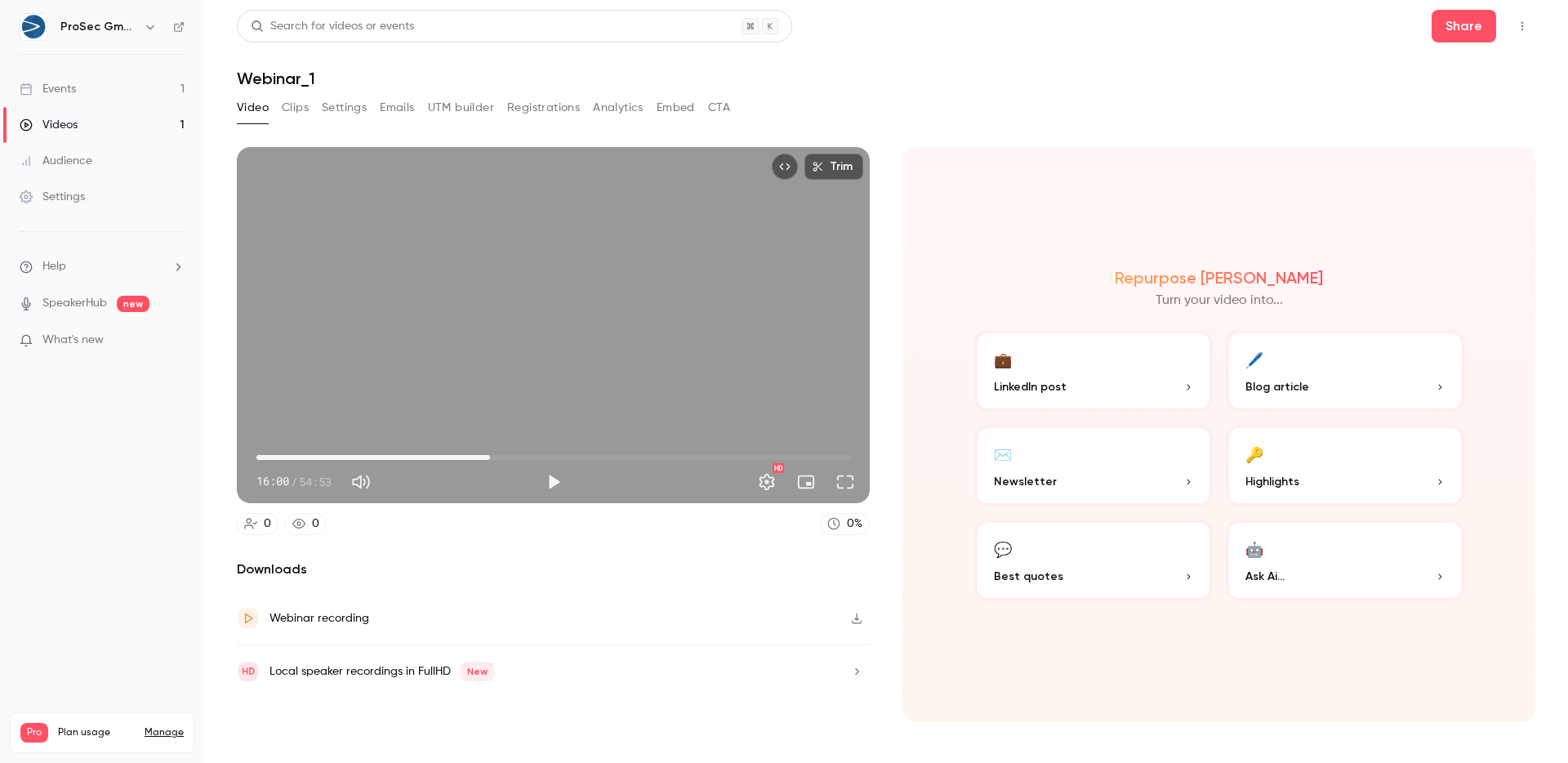
click at [497, 456] on span "21:35" at bounding box center [553, 457] width 593 height 26
click at [507, 455] on span "22:11" at bounding box center [553, 457] width 593 height 26
click at [542, 455] on span "23:10" at bounding box center [553, 457] width 593 height 26
click at [581, 451] on span "30:02" at bounding box center [553, 457] width 593 height 26
click at [630, 452] on span "34:34" at bounding box center [553, 457] width 593 height 26
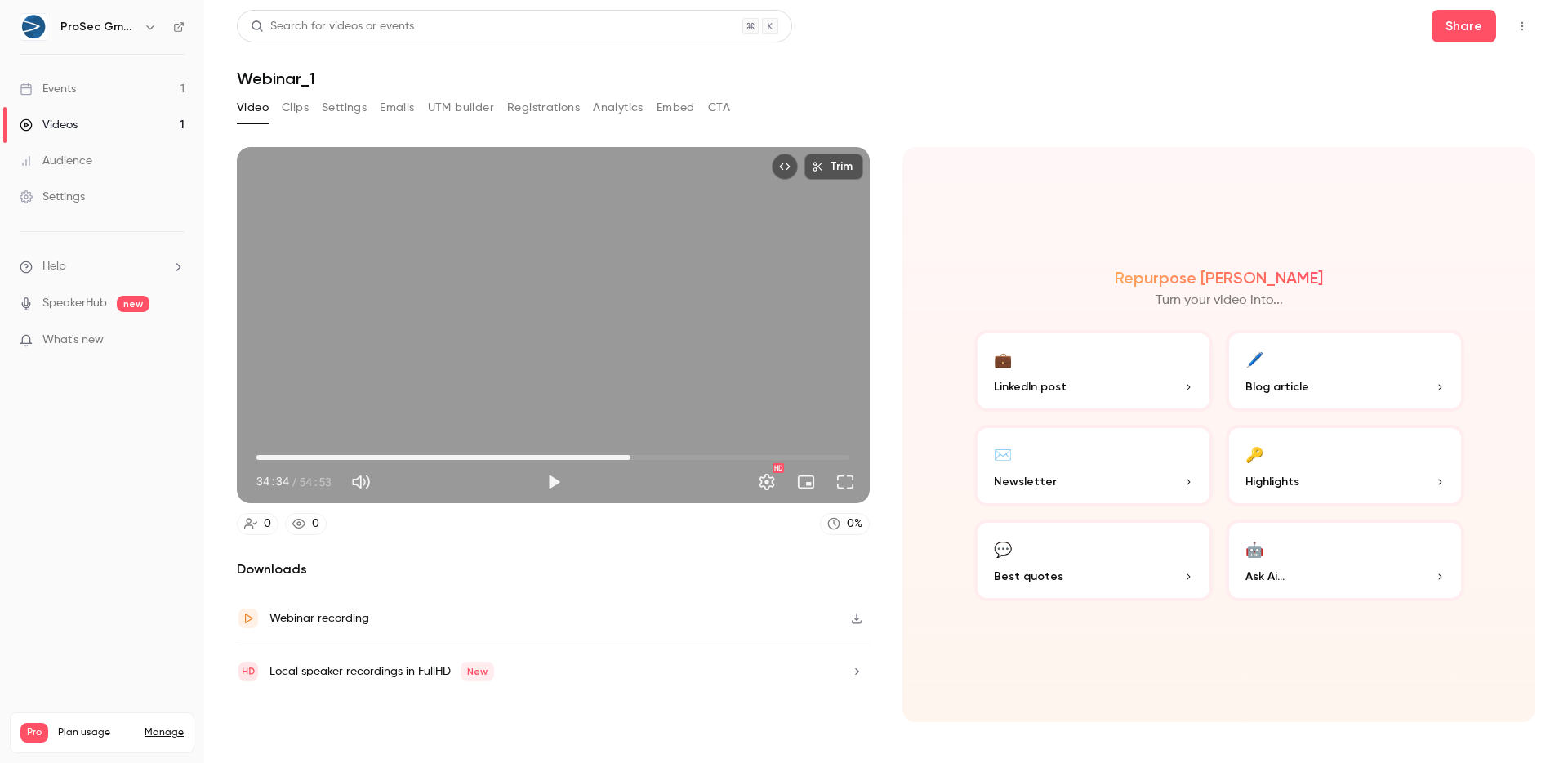
click at [730, 446] on span "34:34" at bounding box center [553, 457] width 593 height 26
drag, startPoint x: 795, startPoint y: 447, endPoint x: 820, endPoint y: 448, distance: 25.0
click at [796, 447] on span "49:49" at bounding box center [553, 457] width 593 height 26
click at [836, 450] on span "49:54" at bounding box center [553, 457] width 593 height 26
click at [852, 450] on div "53:36 43:47 / 54:53 HD" at bounding box center [553, 469] width 633 height 69
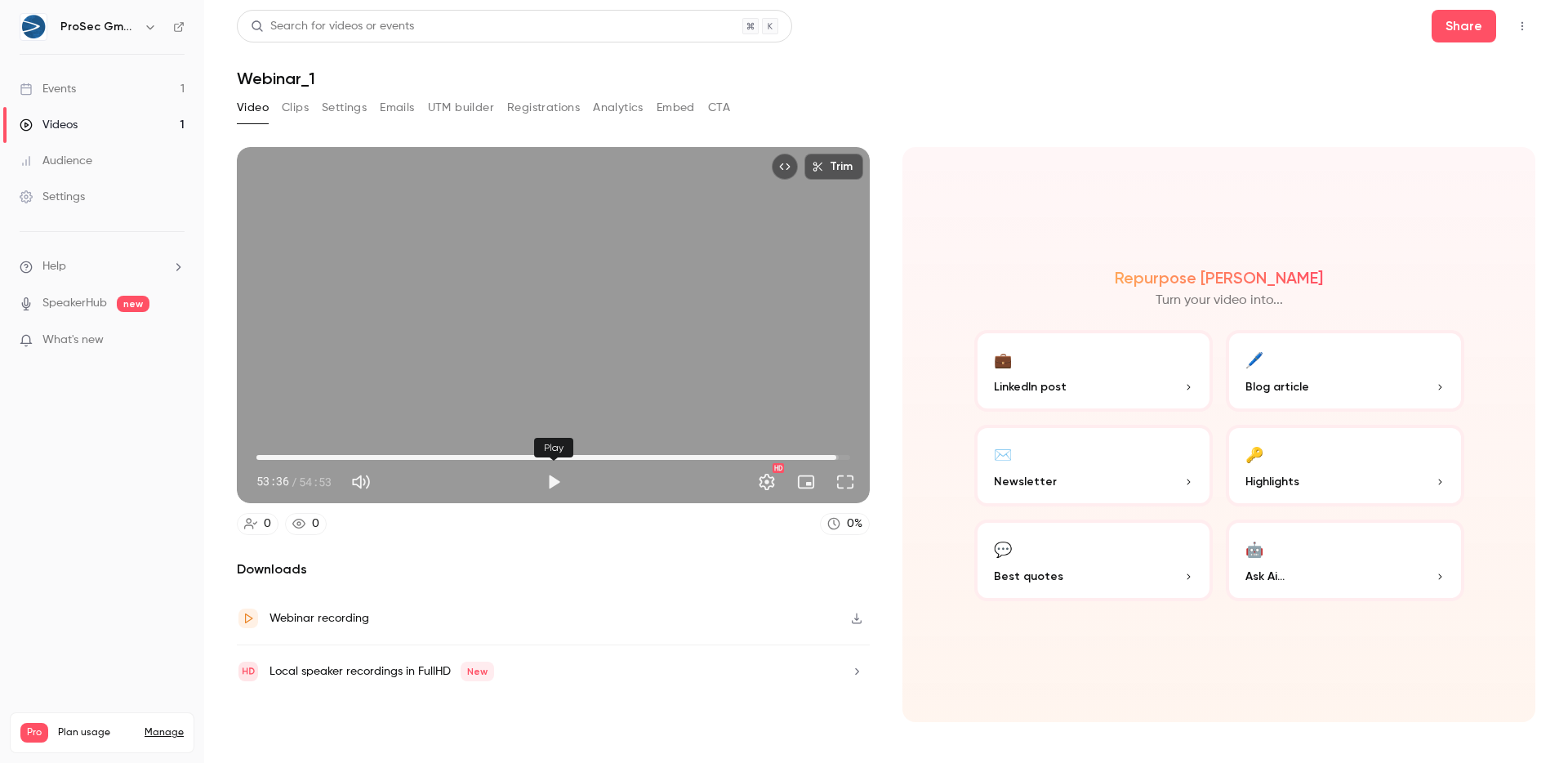
click at [554, 480] on button "Play" at bounding box center [553, 481] width 33 height 33
click at [297, 450] on span "53:37" at bounding box center [553, 457] width 593 height 26
click at [557, 480] on button "Pause" at bounding box center [553, 481] width 33 height 33
type input "*****"
click at [562, 483] on button "Play" at bounding box center [553, 481] width 33 height 33
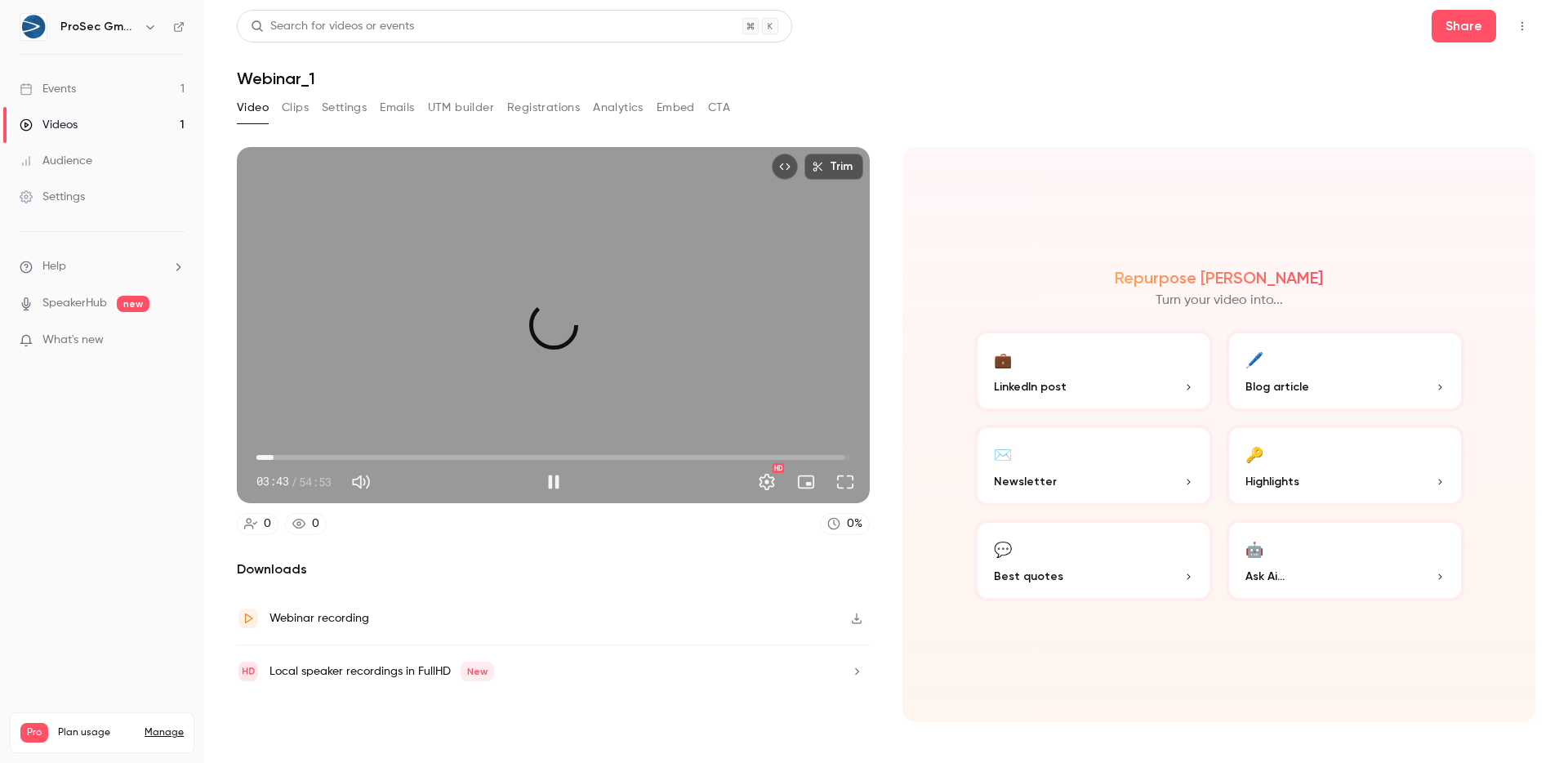
click at [274, 455] on span "01:35" at bounding box center [553, 457] width 593 height 26
drag, startPoint x: 274, startPoint y: 455, endPoint x: 239, endPoint y: 452, distance: 35.1
click at [239, 452] on div "00:00 01:35 / 54:53 HD" at bounding box center [553, 469] width 633 height 69
click at [280, 453] on span "00:08" at bounding box center [553, 457] width 593 height 26
click at [310, 455] on span "02:11" at bounding box center [553, 457] width 593 height 26
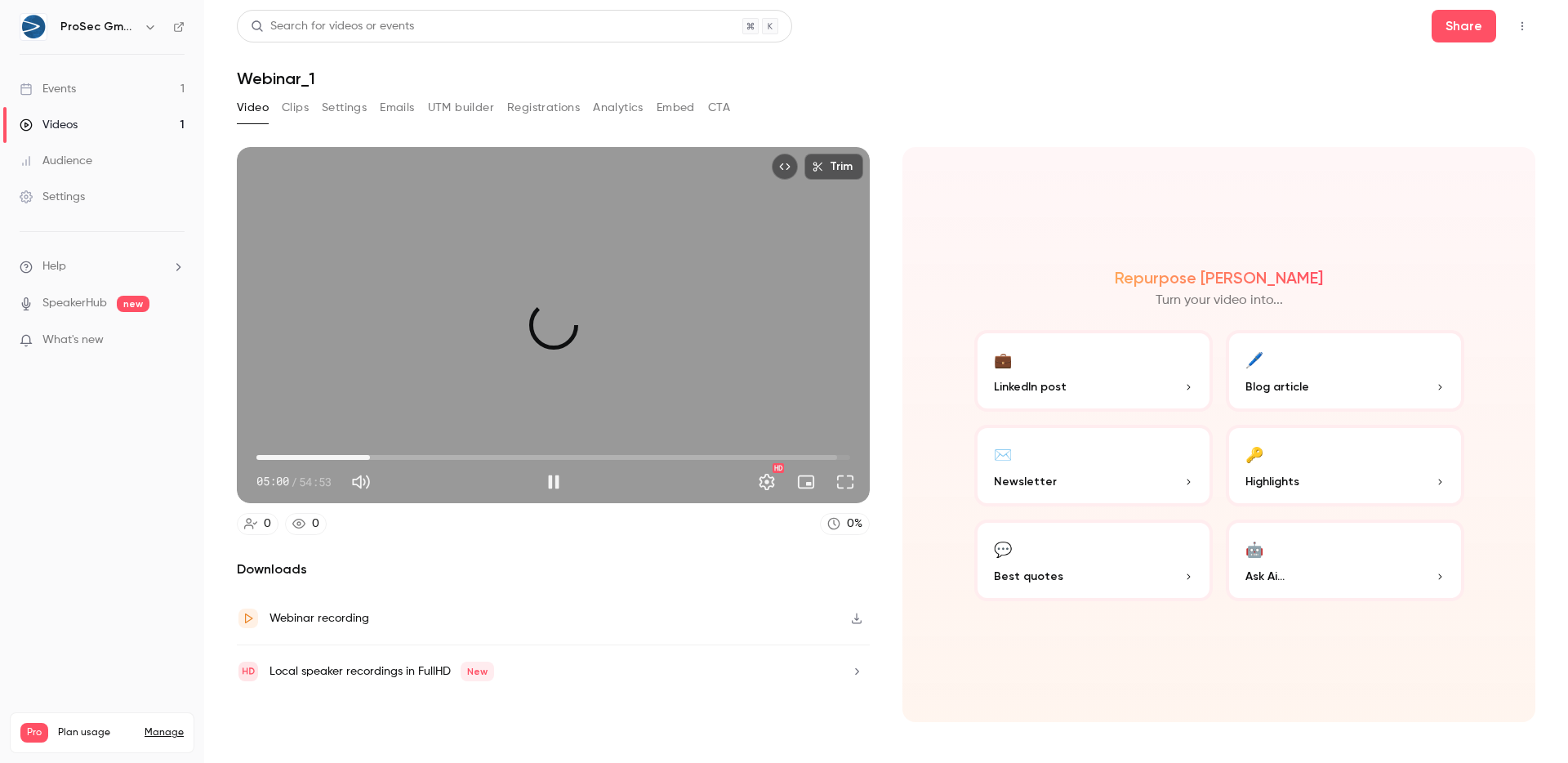
click at [370, 457] on span "10:29" at bounding box center [553, 457] width 593 height 26
click at [397, 452] on span "10:31" at bounding box center [553, 457] width 593 height 26
click at [421, 452] on span "12:59" at bounding box center [553, 457] width 593 height 26
click at [455, 453] on span "15:15" at bounding box center [553, 457] width 593 height 26
click at [479, 452] on span "18:21" at bounding box center [553, 457] width 593 height 26
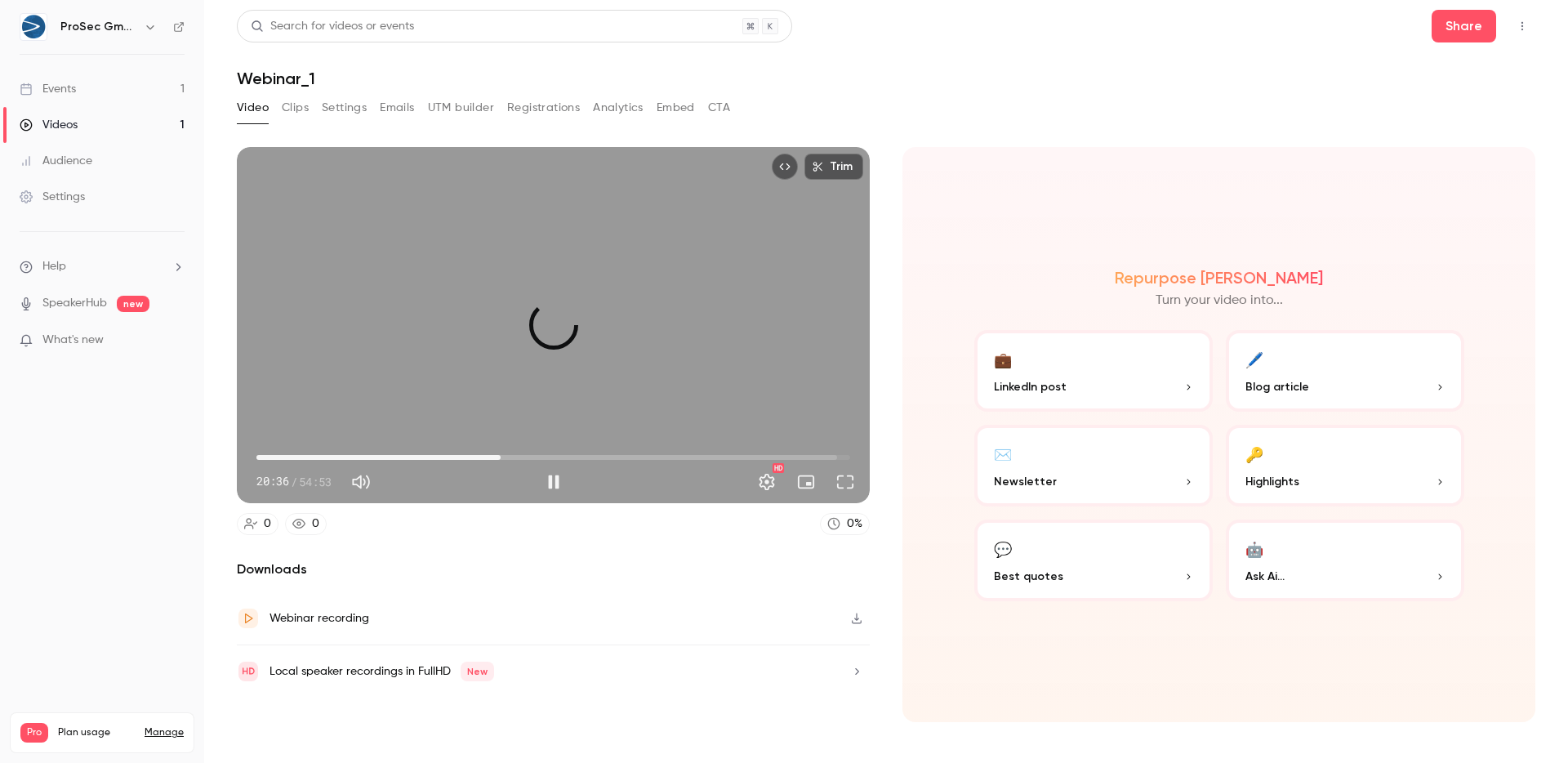
click at [501, 452] on span "22:34" at bounding box center [553, 457] width 593 height 26
click at [522, 452] on span "24:32" at bounding box center [553, 457] width 593 height 26
click at [553, 455] on span "24:32" at bounding box center [553, 457] width 593 height 26
click at [623, 458] on span "27:24" at bounding box center [553, 457] width 593 height 26
click at [684, 455] on span "33:54" at bounding box center [553, 457] width 593 height 26
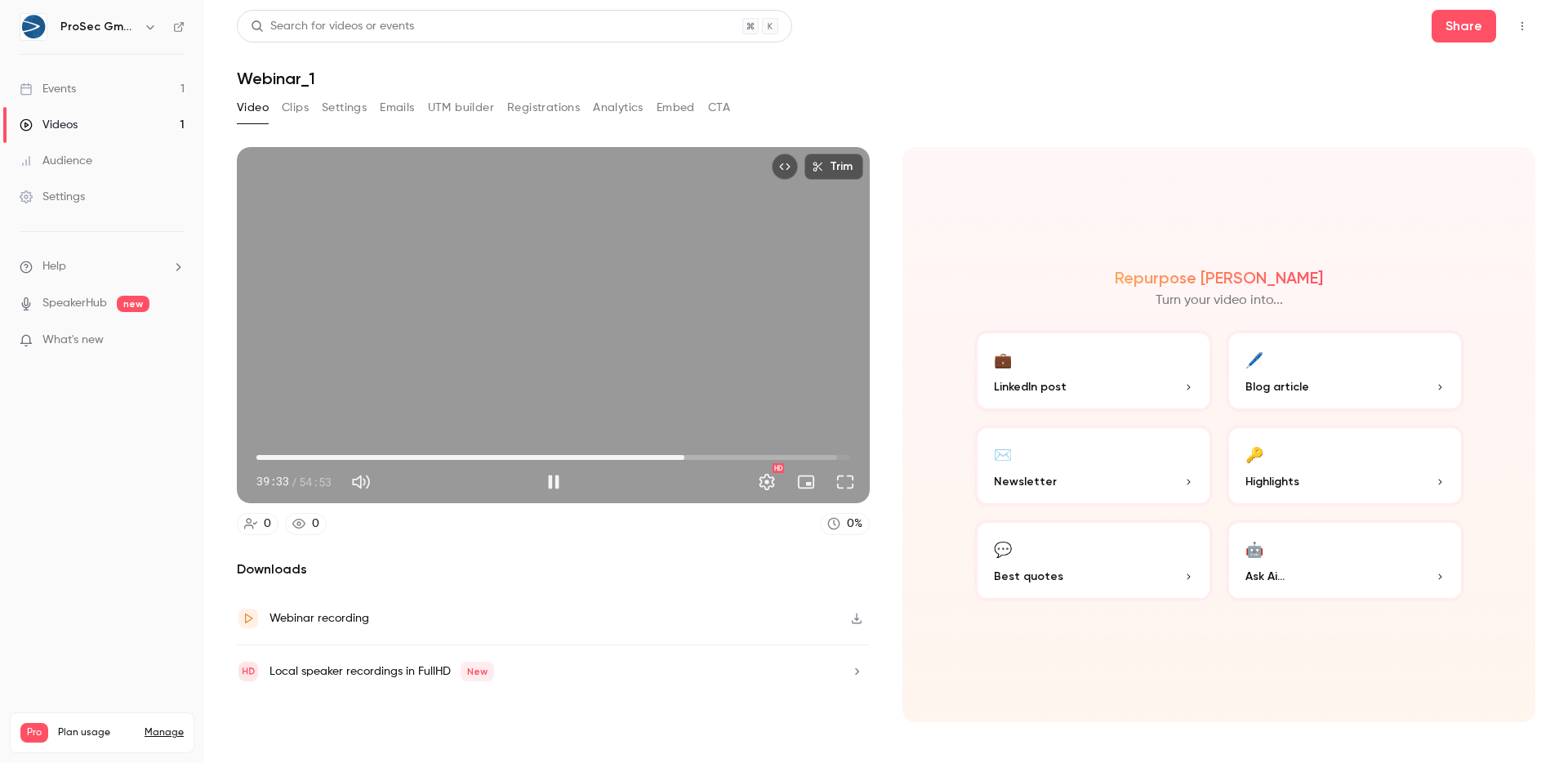
click at [813, 451] on span "39:33" at bounding box center [553, 457] width 593 height 26
click at [838, 454] on span "53:45" at bounding box center [553, 457] width 593 height 26
drag, startPoint x: 838, startPoint y: 454, endPoint x: 880, endPoint y: 456, distance: 42.0
click at [880, 456] on section "Trim 54:53 54:53 / 54:53 HD 0 0 0 % Downloads Webinar recording Local speaker r…" at bounding box center [886, 434] width 1298 height 575
drag, startPoint x: 851, startPoint y: 458, endPoint x: 838, endPoint y: 456, distance: 13.2
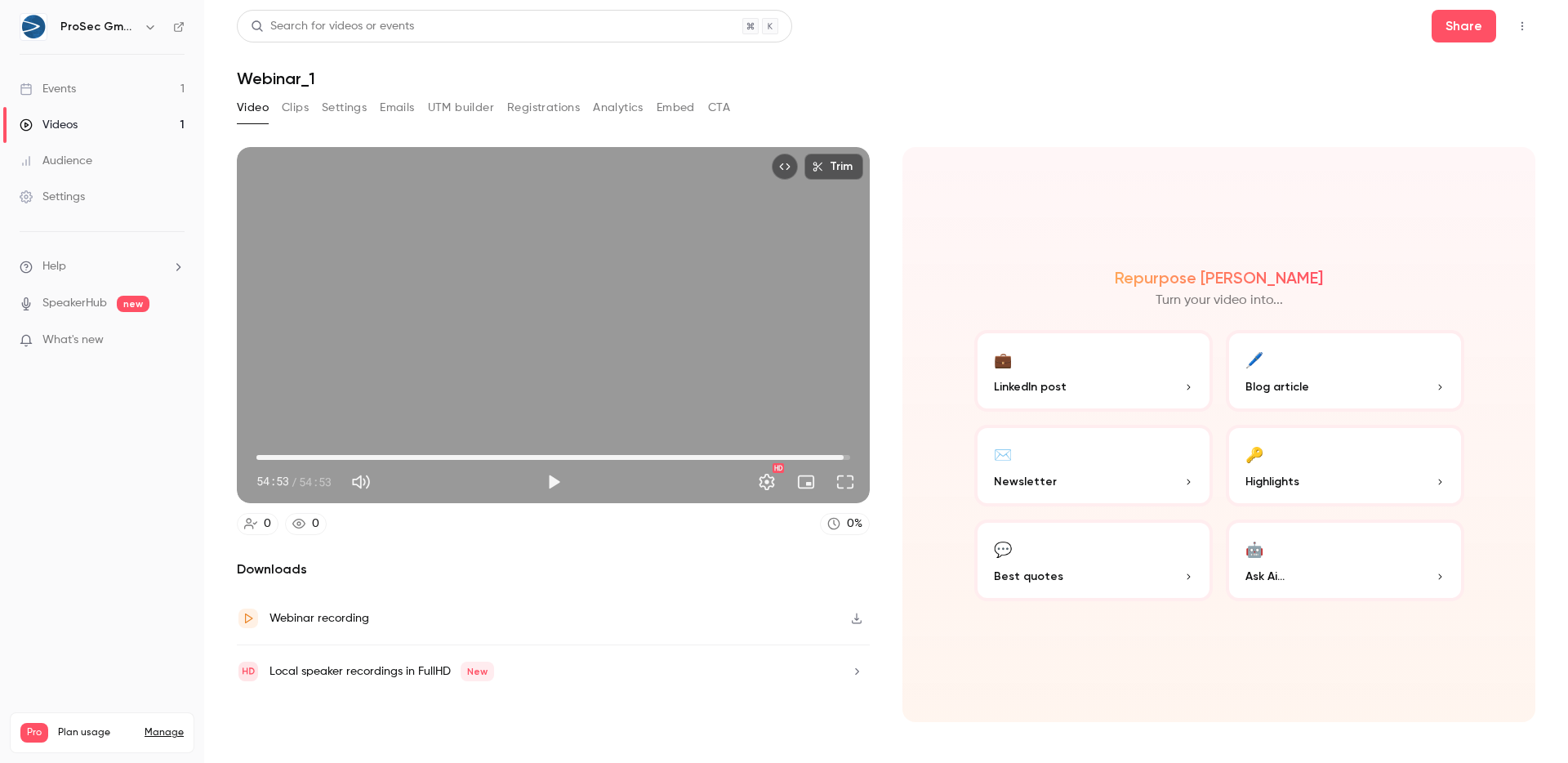
click at [841, 456] on span "54:17" at bounding box center [844, 457] width 5 height 5
click at [544, 477] on button "Play" at bounding box center [553, 481] width 33 height 33
click at [505, 308] on div "Trim 53:49 53:49 / 54:53 HD" at bounding box center [553, 325] width 633 height 356
click at [264, 455] on span "53:49" at bounding box center [553, 457] width 593 height 26
drag, startPoint x: 264, startPoint y: 455, endPoint x: 288, endPoint y: 458, distance: 24.2
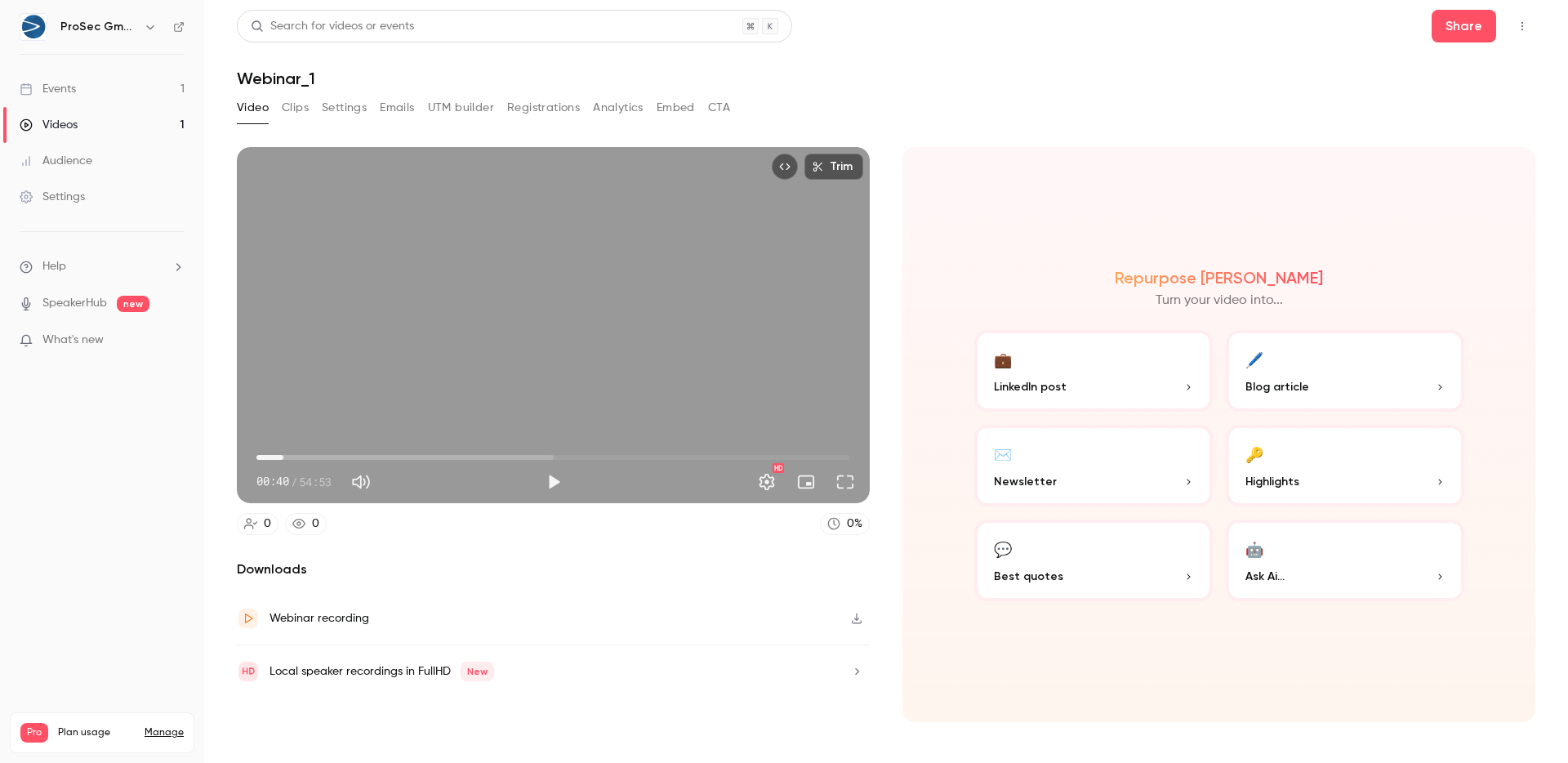
click at [286, 458] on span "02:29" at bounding box center [283, 457] width 5 height 5
click at [308, 457] on span "04:45" at bounding box center [553, 457] width 593 height 26
click at [328, 455] on span "04:45" at bounding box center [553, 457] width 593 height 26
click at [349, 455] on span "06:34" at bounding box center [553, 457] width 593 height 26
click at [373, 453] on span "10:47" at bounding box center [553, 457] width 593 height 26
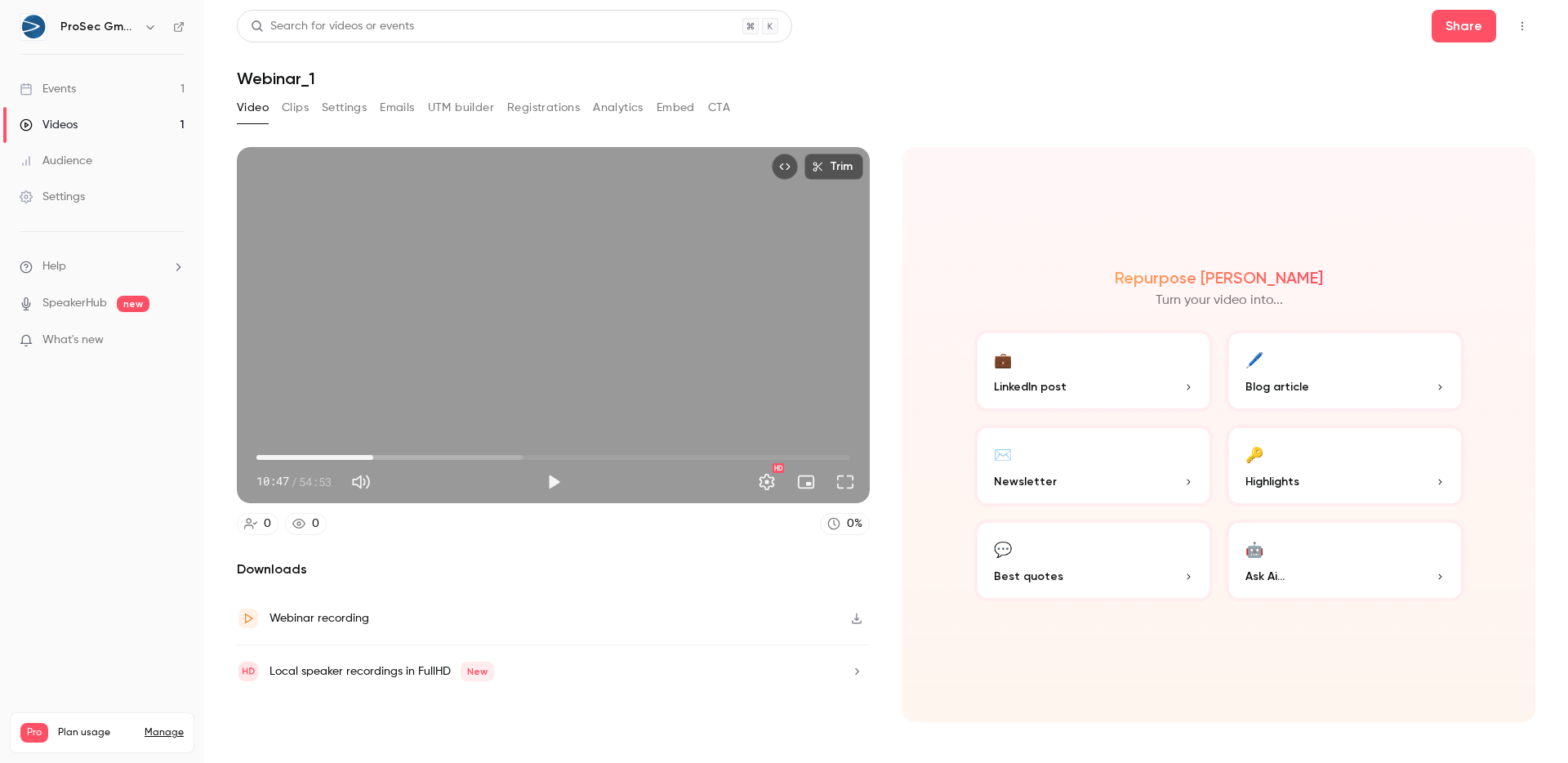
click at [397, 453] on span "10:47" at bounding box center [553, 457] width 593 height 26
click at [424, 452] on span "12:59" at bounding box center [553, 457] width 593 height 26
click at [451, 450] on span "15:33" at bounding box center [553, 457] width 593 height 26
click at [488, 454] on span "21:26" at bounding box center [553, 457] width 593 height 26
click at [518, 453] on span "24:09" at bounding box center [553, 457] width 593 height 26
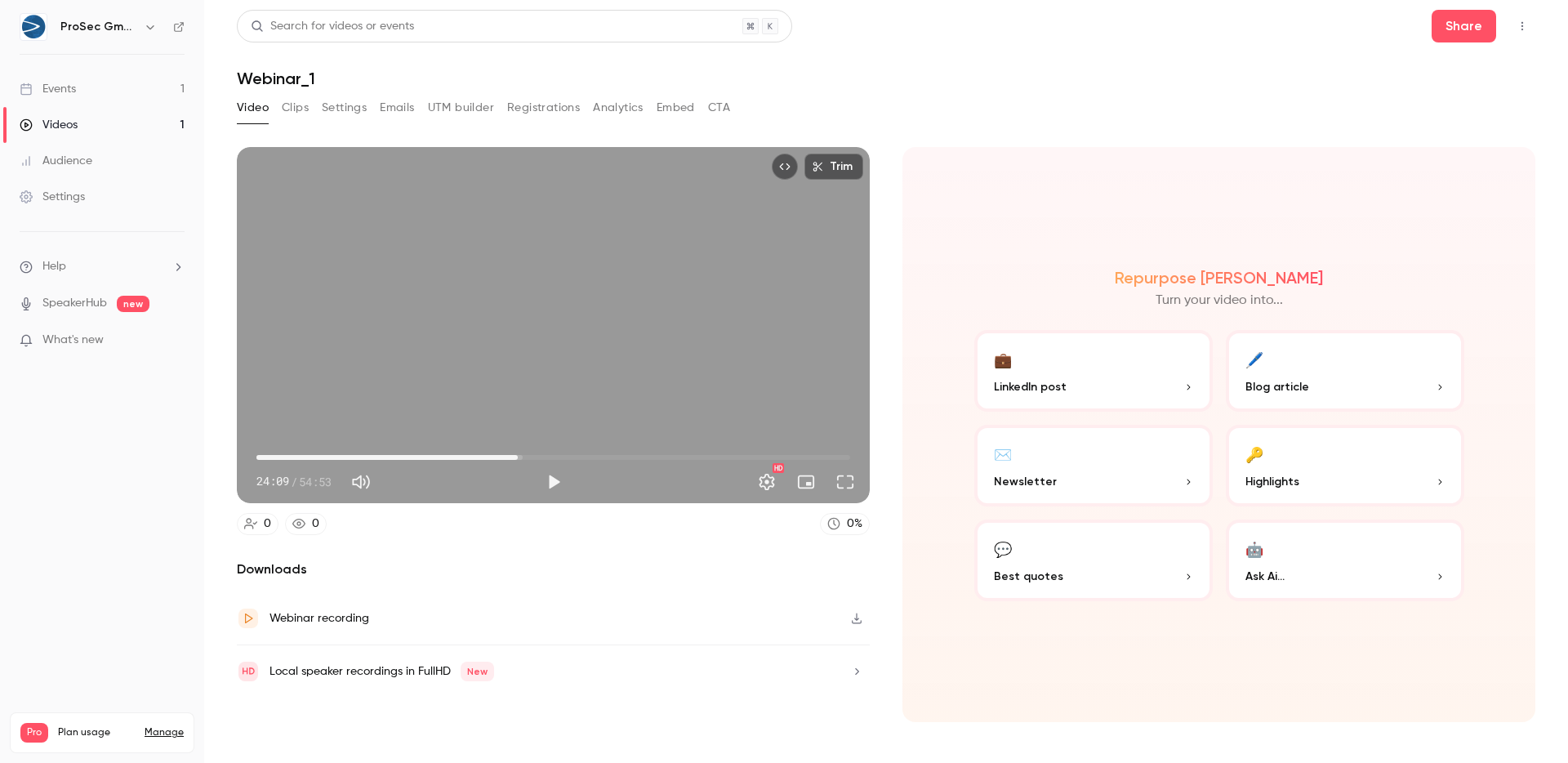
click at [614, 454] on span "24:09" at bounding box center [553, 457] width 593 height 26
click at [701, 457] on span "41:04" at bounding box center [553, 457] width 593 height 26
click at [260, 456] on span "41:04" at bounding box center [553, 457] width 593 height 26
drag, startPoint x: 270, startPoint y: 455, endPoint x: 294, endPoint y: 459, distance: 24.3
click at [294, 459] on span "01:53" at bounding box center [553, 457] width 593 height 26
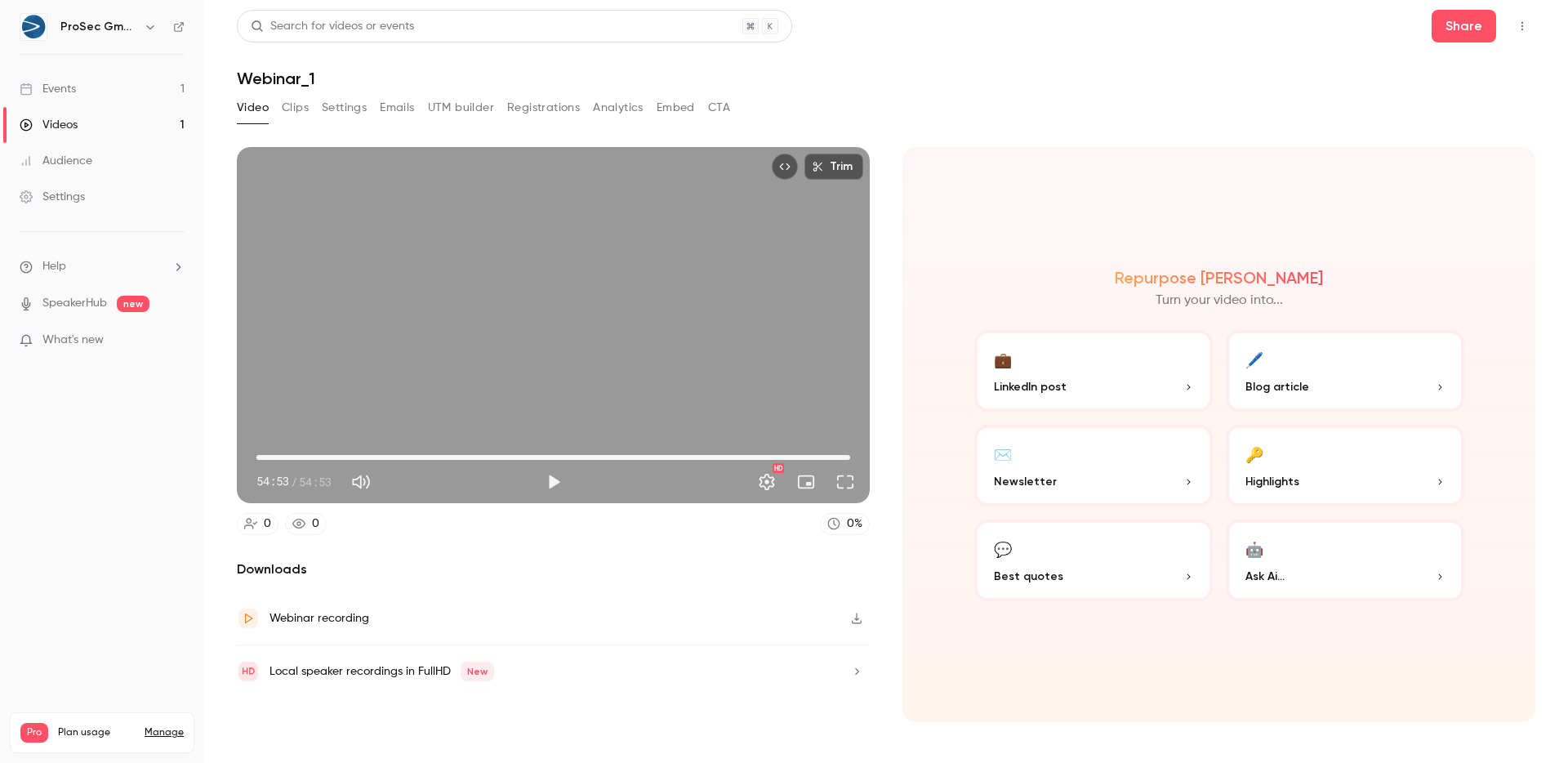
drag, startPoint x: 308, startPoint y: 460, endPoint x: 885, endPoint y: 455, distance: 577.0
click at [885, 455] on section "Trim 54:53 54:53 / 54:53 HD 0 0 0 % Downloads Webinar recording Local speaker r…" at bounding box center [886, 434] width 1298 height 575
click at [848, 455] on span "54:53" at bounding box center [850, 457] width 5 height 5
click at [554, 477] on button "Play" at bounding box center [553, 481] width 33 height 33
click at [555, 477] on button "Pause" at bounding box center [553, 481] width 33 height 33
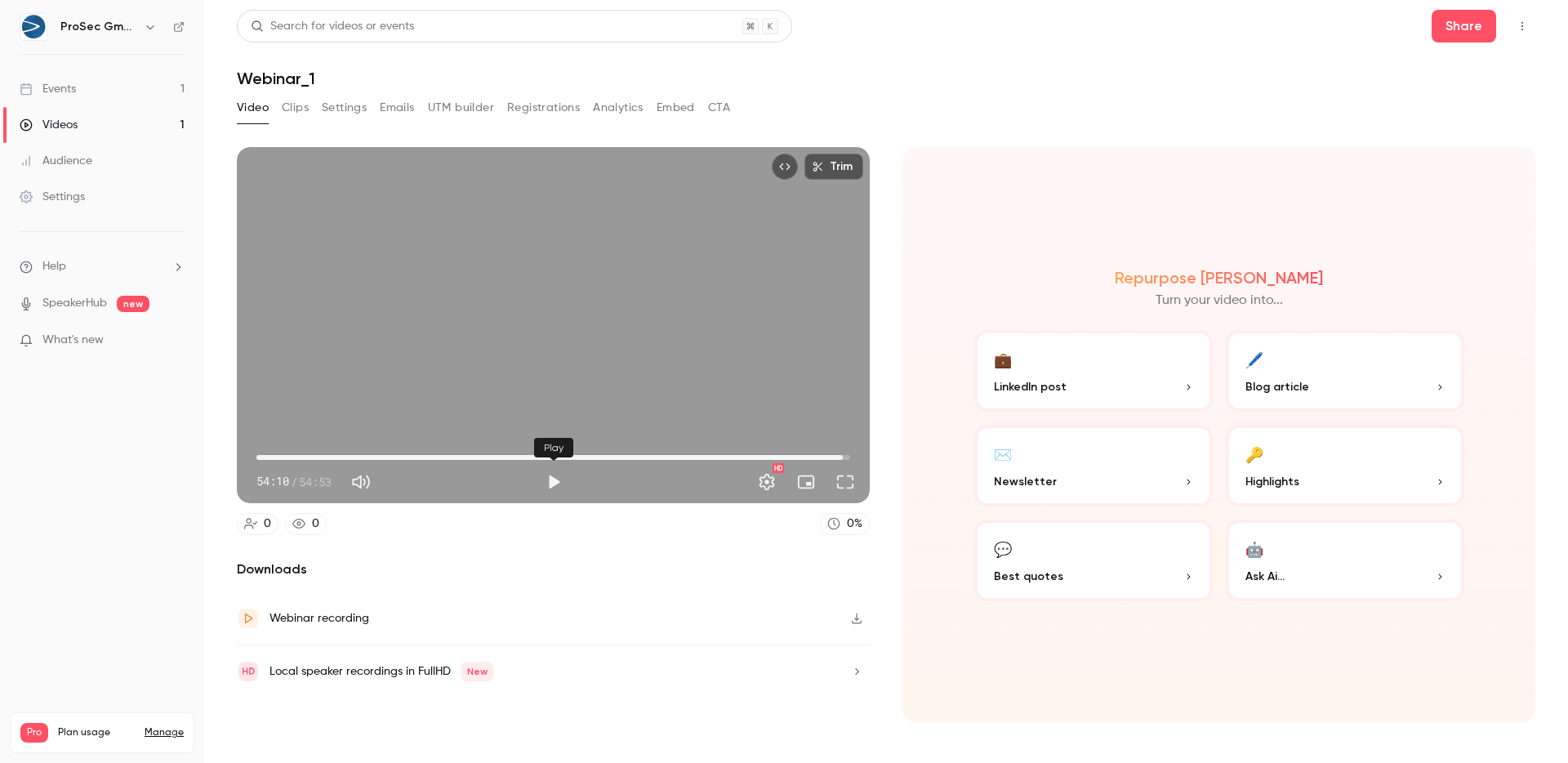
click at [555, 477] on button "Play" at bounding box center [553, 481] width 33 height 33
click at [550, 485] on button "Pause" at bounding box center [553, 481] width 33 height 33
click at [560, 481] on button "Play" at bounding box center [553, 481] width 33 height 33
click at [559, 481] on button "Pause" at bounding box center [553, 481] width 33 height 33
type input "*****"
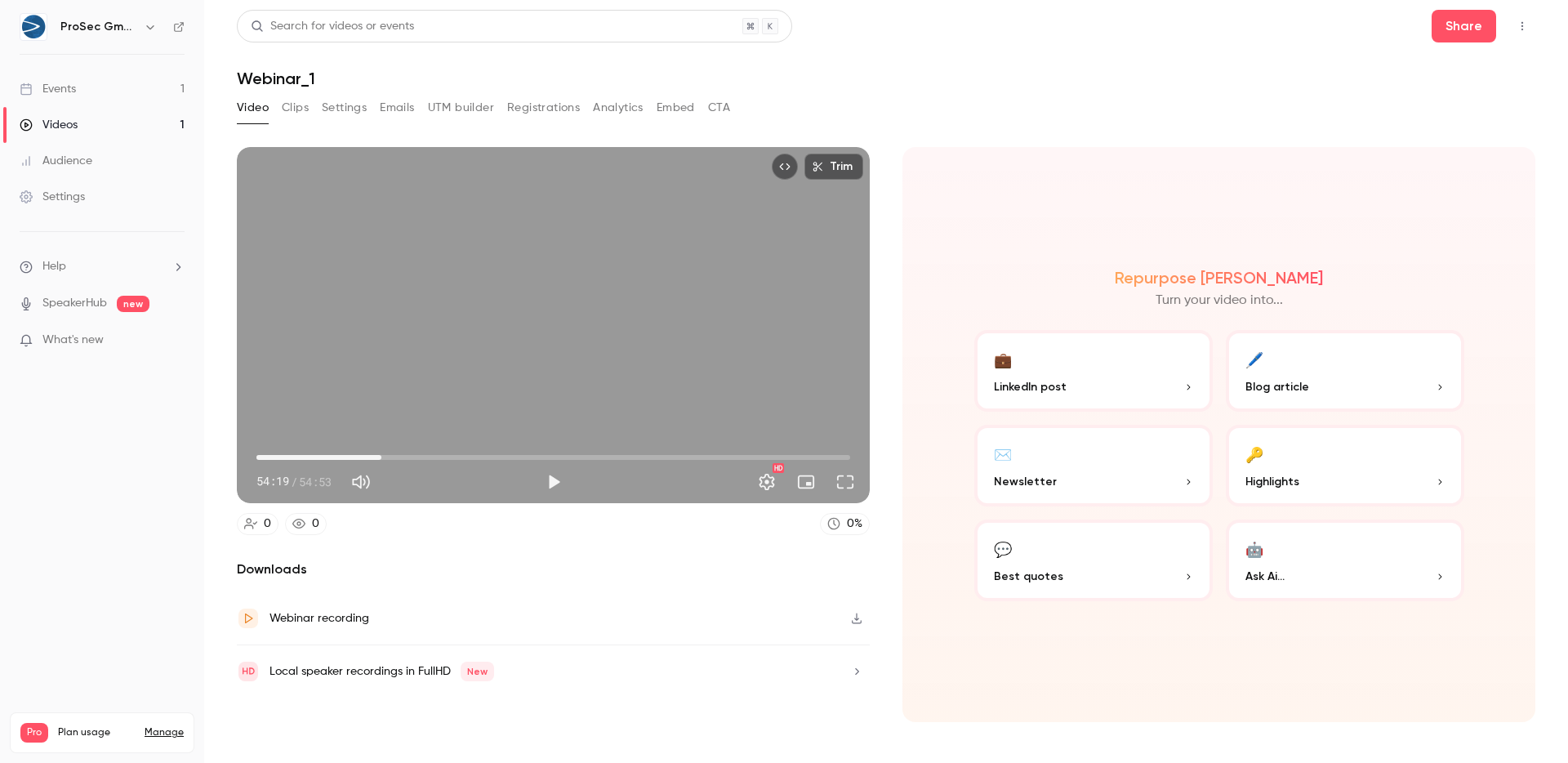
click at [381, 455] on span "11:33" at bounding box center [553, 457] width 593 height 26
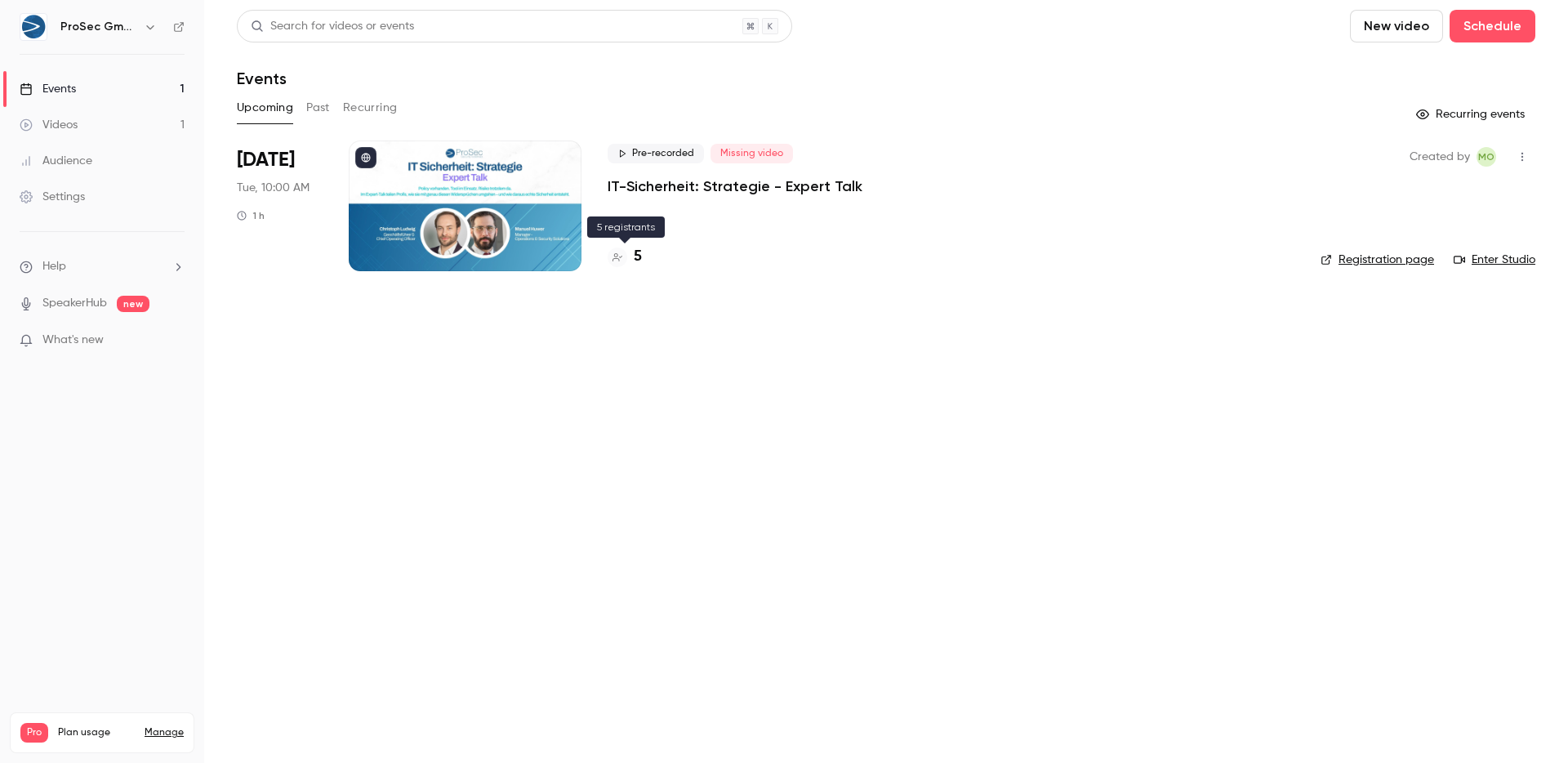
click at [636, 251] on h4 "5" at bounding box center [638, 256] width 8 height 22
